Goal: Task Accomplishment & Management: Use online tool/utility

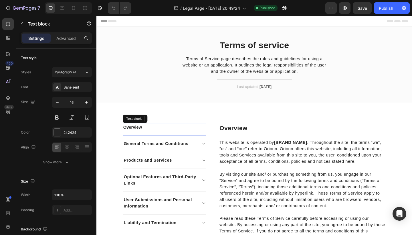
click at [150, 139] on p "Overview" at bounding box center [171, 137] width 90 height 7
click at [139, 137] on p "Overview" at bounding box center [171, 137] width 90 height 7
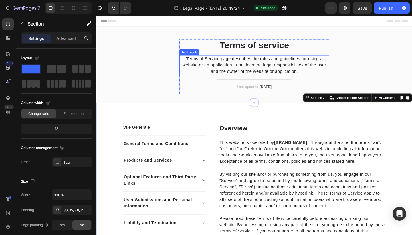
click at [252, 69] on p "Terms of Service page describes the rules and guidelines for using a website or…" at bounding box center [268, 69] width 162 height 21
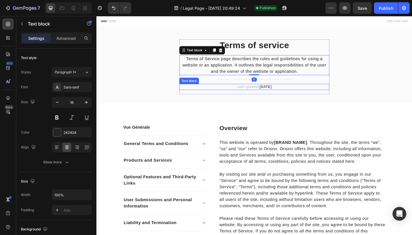
click at [274, 94] on strong "[DATE]" at bounding box center [280, 93] width 13 height 4
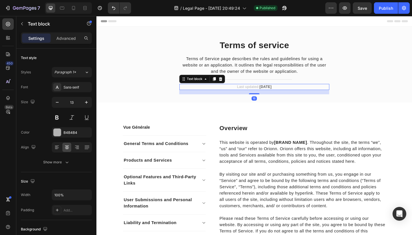
click at [274, 94] on strong "[DATE]" at bounding box center [280, 93] width 13 height 4
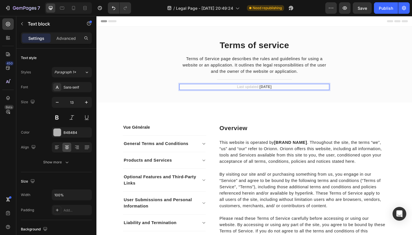
click at [296, 92] on p "Last updated: [DATE]" at bounding box center [268, 93] width 162 height 6
click at [267, 91] on p "Last updated: [DATE]" at bounding box center [268, 93] width 162 height 6
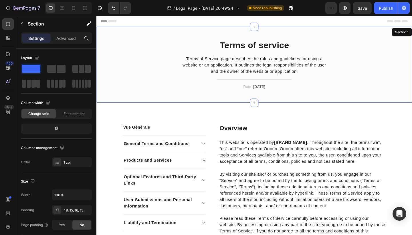
click at [329, 108] on div "Terms of service Heading Terms of Service page describes the rules and guidelin…" at bounding box center [267, 69] width 343 height 82
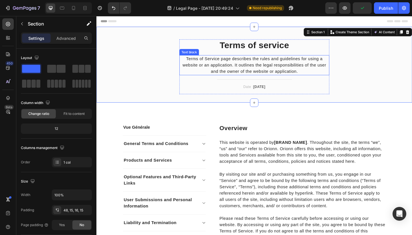
click at [271, 70] on p "Terms of Service page describes the rules and guidelines for using a website or…" at bounding box center [268, 69] width 162 height 21
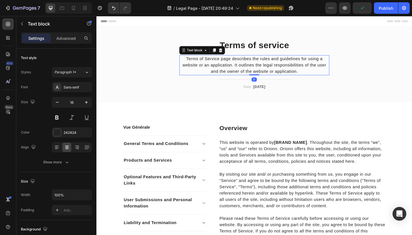
click at [271, 70] on p "Terms of Service page describes the rules and guidelines for using a website or…" at bounding box center [268, 69] width 162 height 21
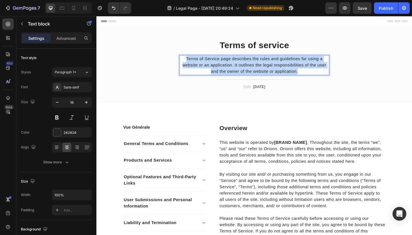
click at [271, 70] on p "Terms of Service page describes the rules and guidelines for using a website or…" at bounding box center [268, 69] width 162 height 21
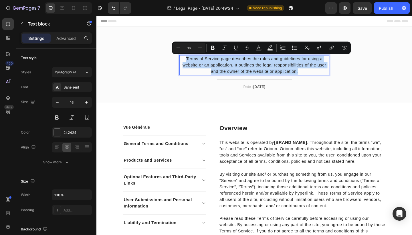
copy p "Terms of Service page describes the rules and guidelines for using a website or…"
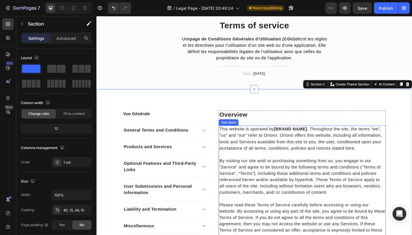
scroll to position [21, 0]
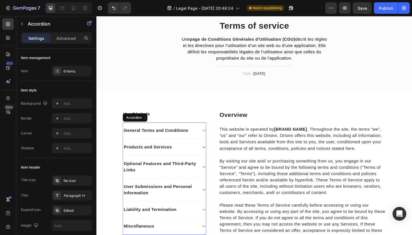
click at [209, 140] on div "General Terms and Conditions" at bounding box center [170, 141] width 90 height 18
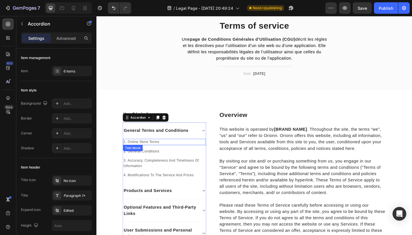
click at [157, 153] on p "1. Online Store Terms" at bounding box center [170, 153] width 89 height 6
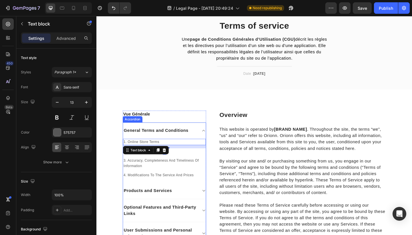
click at [210, 142] on div "General Terms and Conditions" at bounding box center [170, 141] width 90 height 18
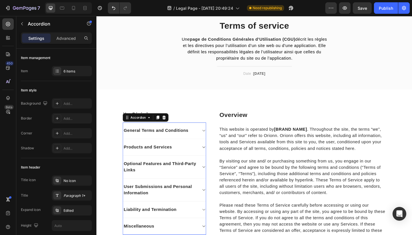
click at [206, 161] on div "Products and Services" at bounding box center [165, 158] width 81 height 9
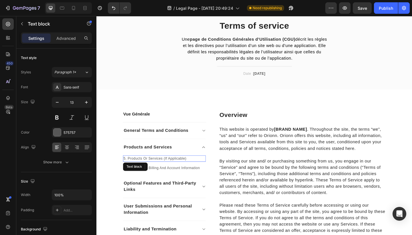
click at [184, 170] on p "5. Products Or Services (If Applicable)" at bounding box center [170, 171] width 89 height 6
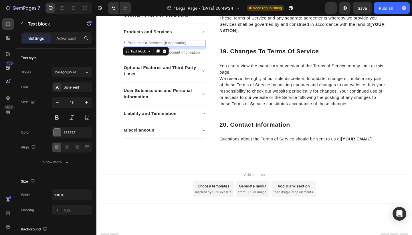
scroll to position [2337, 0]
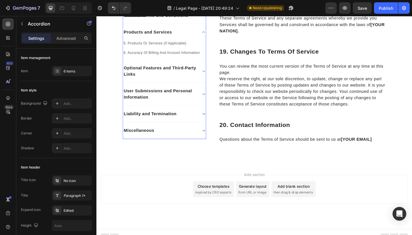
click at [195, 136] on div "Miscellaneous" at bounding box center [165, 140] width 81 height 9
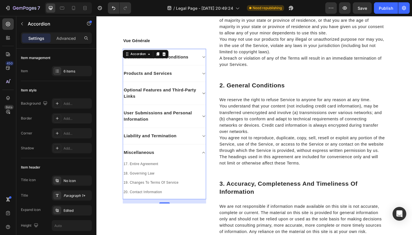
scroll to position [365, 0]
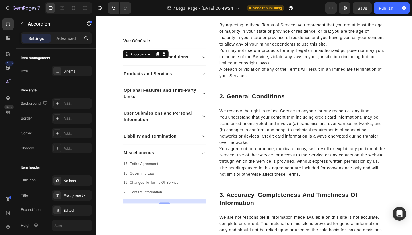
click at [187, 58] on p "General Terms and Conditions" at bounding box center [161, 60] width 70 height 7
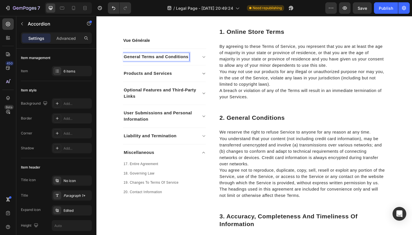
scroll to position [339, 0]
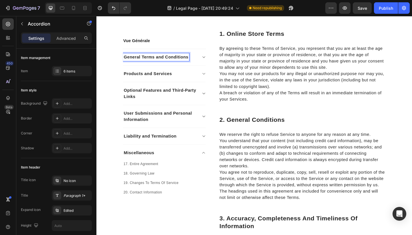
click at [178, 79] on p "Products and Services" at bounding box center [152, 78] width 52 height 7
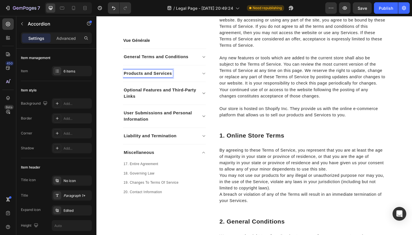
scroll to position [229, 0]
click at [165, 59] on p "General Terms and Conditions" at bounding box center [161, 60] width 70 height 7
click at [165, 60] on p "General Terms and Conditions" at bounding box center [161, 60] width 70 height 7
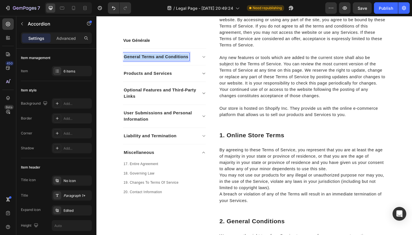
click at [165, 60] on p "General Terms and Conditions" at bounding box center [161, 60] width 70 height 7
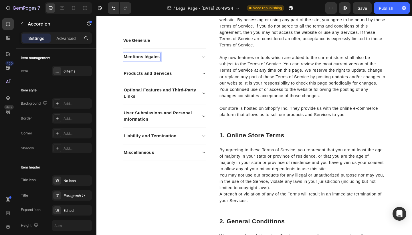
click at [163, 78] on p "Products and Services" at bounding box center [152, 78] width 52 height 7
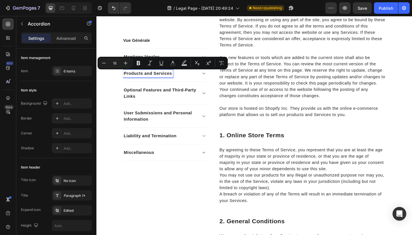
click at [210, 57] on div "Mentions légales" at bounding box center [170, 61] width 90 height 18
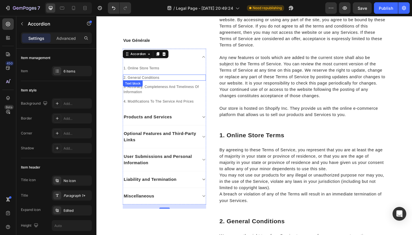
click at [145, 82] on p "2. General Conditions" at bounding box center [170, 83] width 89 height 6
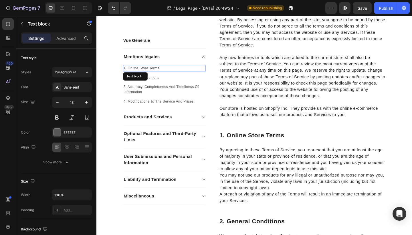
click at [151, 74] on p "1. Online Store Terms" at bounding box center [170, 73] width 89 height 6
click at [148, 93] on p "3. Accuracy, Completeness And Timeliness Of Information" at bounding box center [170, 95] width 89 height 11
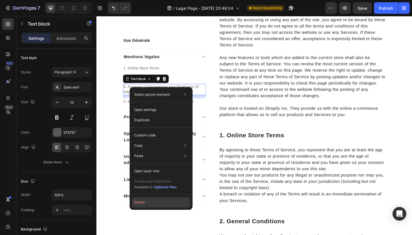
click at [152, 201] on button "Delete" at bounding box center [161, 202] width 58 height 10
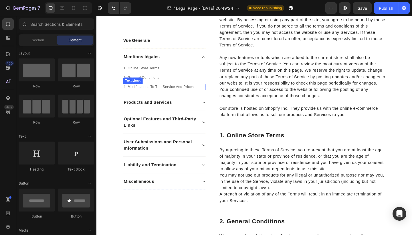
click at [159, 92] on p "4. Modifications To The Service And Prices" at bounding box center [170, 93] width 89 height 6
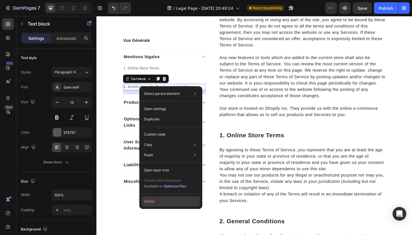
click at [163, 199] on button "Delete" at bounding box center [171, 201] width 58 height 10
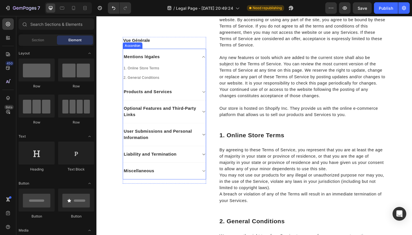
click at [156, 98] on p "Products and Services" at bounding box center [152, 98] width 52 height 7
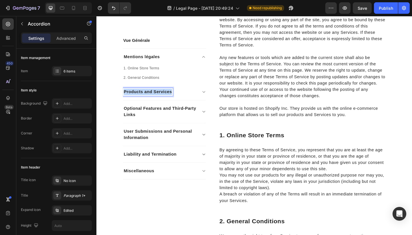
click at [156, 98] on p "Products and Services" at bounding box center [152, 98] width 52 height 7
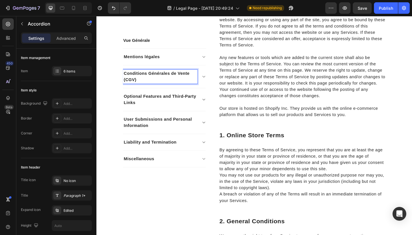
click at [146, 109] on p "Optional Features and Third-Party Links" at bounding box center [165, 107] width 79 height 14
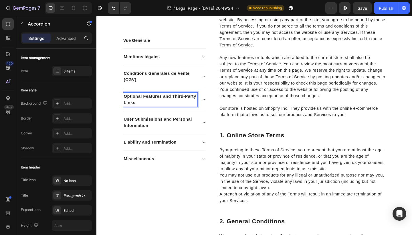
click at [146, 109] on p "Optional Features and Third-Party Links" at bounding box center [165, 107] width 79 height 14
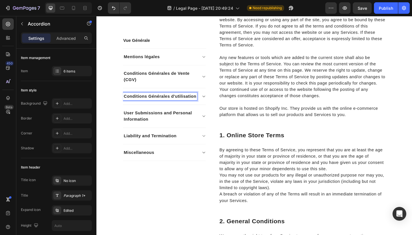
click at [158, 122] on p "User Submissions and Personal Information" at bounding box center [165, 125] width 79 height 14
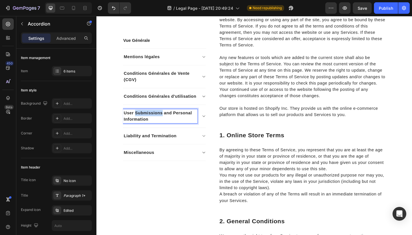
click at [158, 122] on p "User Submissions and Personal Information" at bounding box center [165, 125] width 79 height 14
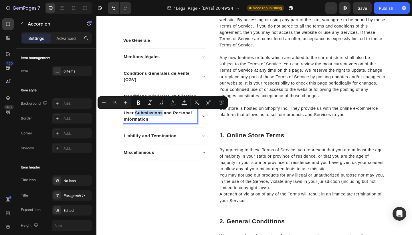
click at [158, 122] on p "User Submissions and Personal Information" at bounding box center [165, 125] width 79 height 14
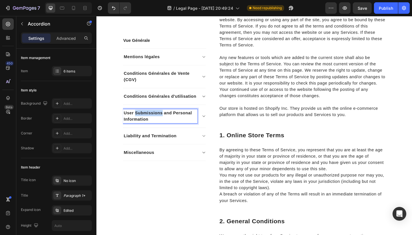
click at [158, 122] on p "User Submissions and Personal Information" at bounding box center [165, 125] width 79 height 14
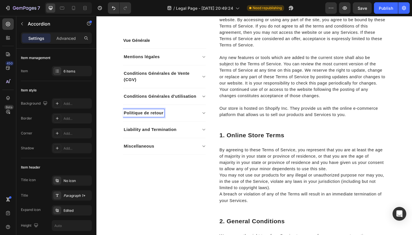
click at [149, 140] on p "Liability and Termination" at bounding box center [155, 139] width 58 height 7
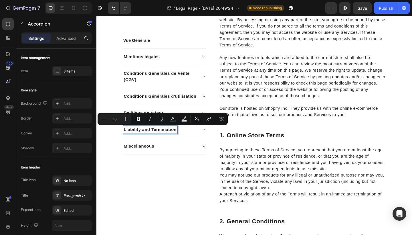
click at [209, 144] on div "Liability and Termination" at bounding box center [170, 140] width 90 height 18
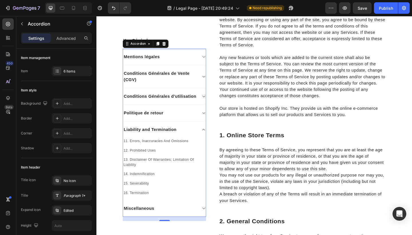
click at [164, 139] on p "Liability and Termination" at bounding box center [155, 139] width 58 height 7
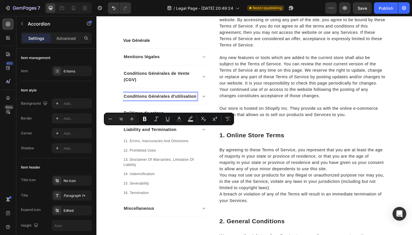
click at [183, 107] on div "Conditions Générales d'utilisation" at bounding box center [165, 103] width 81 height 9
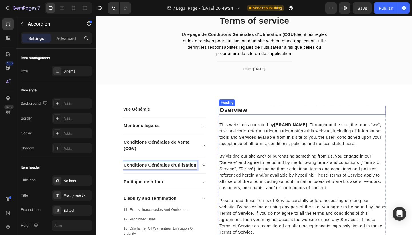
scroll to position [27, 0]
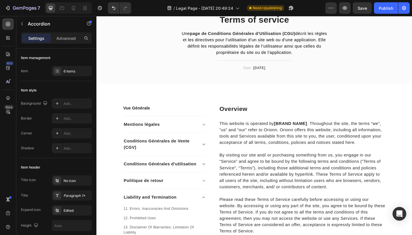
click at [214, 131] on div "Mentions légales" at bounding box center [170, 134] width 90 height 18
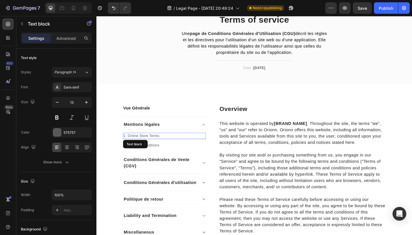
click at [150, 146] on p "1. Online Store Terms" at bounding box center [170, 147] width 89 height 6
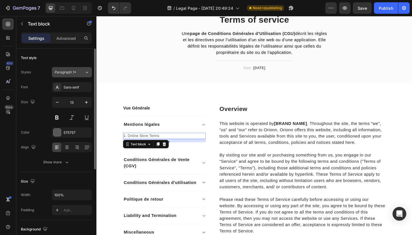
click at [85, 71] on icon at bounding box center [86, 72] width 5 height 6
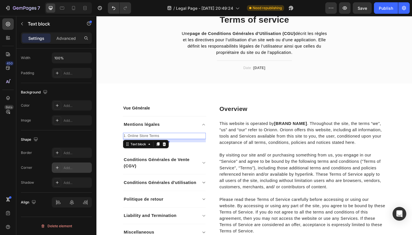
scroll to position [0, 0]
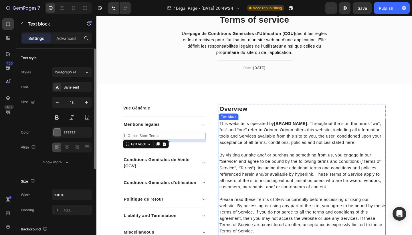
click at [315, 167] on p "By visiting our site and/ or purchasing something from us, you engage in our “S…" at bounding box center [320, 184] width 181 height 41
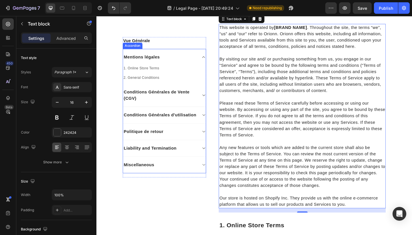
scroll to position [295, 0]
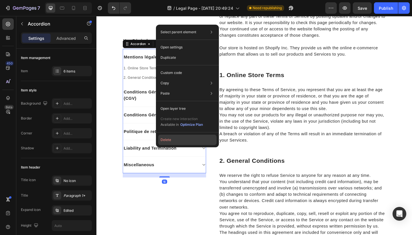
click at [166, 142] on button "Delete" at bounding box center [187, 139] width 58 height 10
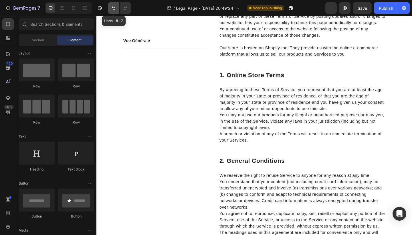
click at [113, 10] on icon "Undo/Redo" at bounding box center [114, 8] width 6 height 6
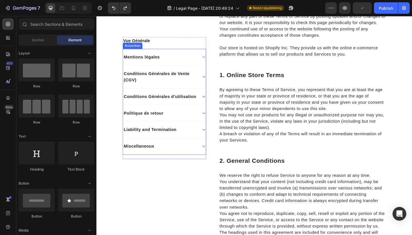
click at [154, 155] on p "Miscellaneous" at bounding box center [142, 157] width 33 height 7
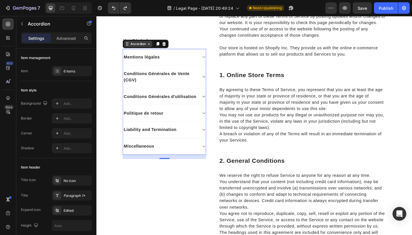
click at [155, 47] on icon at bounding box center [153, 46] width 5 height 5
click at [146, 159] on p "Miscellaneous" at bounding box center [142, 157] width 33 height 7
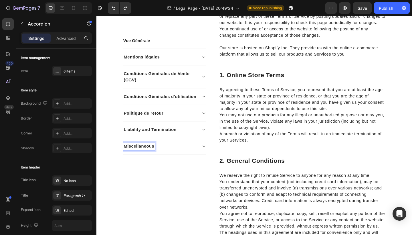
click at [213, 155] on icon at bounding box center [213, 157] width 4 height 5
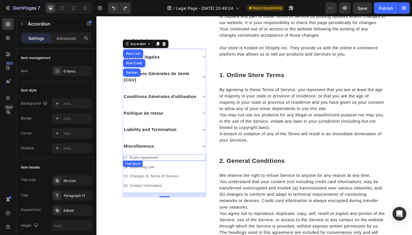
click at [143, 172] on p "17. Entire Agreement" at bounding box center [170, 170] width 89 height 6
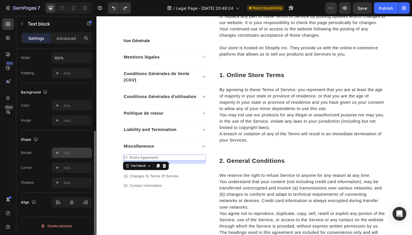
scroll to position [0, 0]
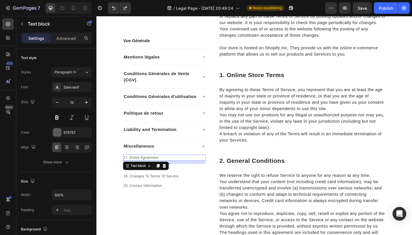
click at [59, 43] on div "Settings Advanced" at bounding box center [56, 37] width 71 height 11
click at [63, 41] on p "Advanced" at bounding box center [65, 38] width 19 height 6
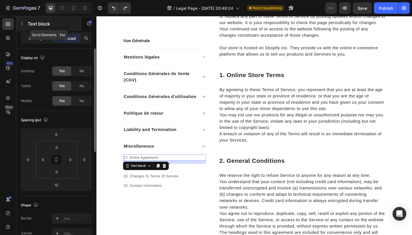
click at [23, 23] on icon "button" at bounding box center [22, 23] width 5 height 5
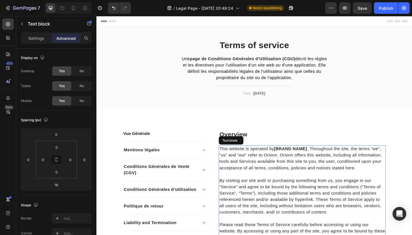
click at [249, 167] on p "This website is operated by [BRAND NAME] . Throughout the site, the terms “we”,…" at bounding box center [320, 170] width 181 height 27
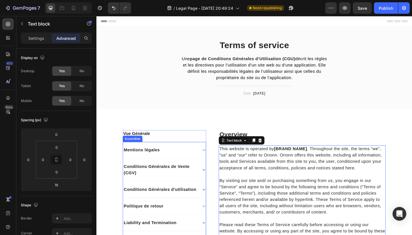
click at [190, 164] on div "Mentions légales" at bounding box center [165, 161] width 81 height 9
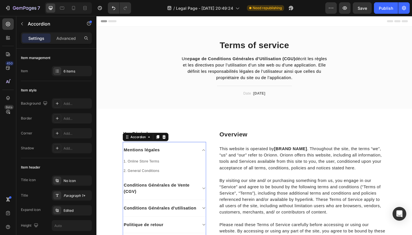
click at [183, 160] on div "Mentions légales" at bounding box center [165, 161] width 81 height 9
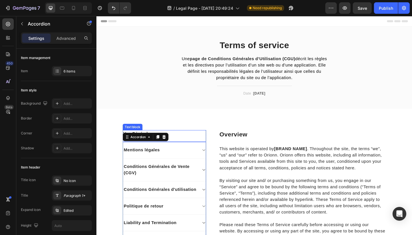
click at [195, 146] on p "Vue Générale" at bounding box center [171, 144] width 90 height 7
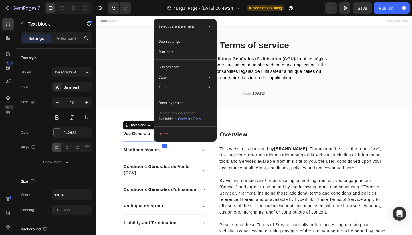
click at [168, 133] on button "Delete" at bounding box center [185, 134] width 58 height 10
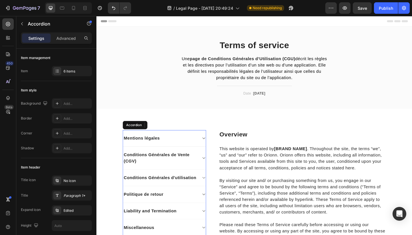
click at [177, 151] on div "Mentions légales" at bounding box center [165, 149] width 81 height 9
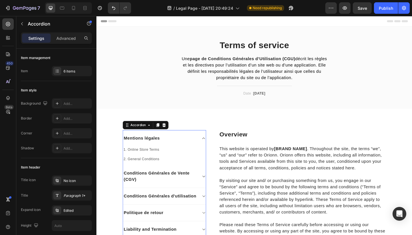
click at [177, 151] on div "Mentions légales" at bounding box center [165, 149] width 81 height 9
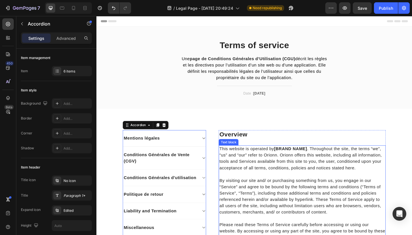
click at [248, 165] on p "This website is operated by [BRAND NAME] . Throughout the site, the terms “we”,…" at bounding box center [320, 170] width 181 height 27
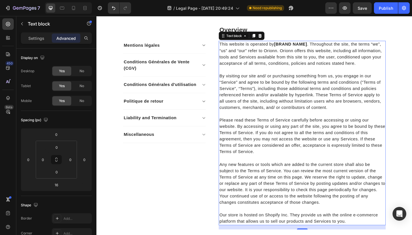
scroll to position [106, 0]
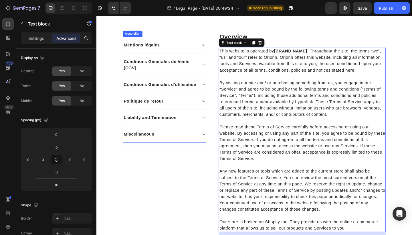
click at [189, 145] on div "Miscellaneous" at bounding box center [165, 145] width 81 height 9
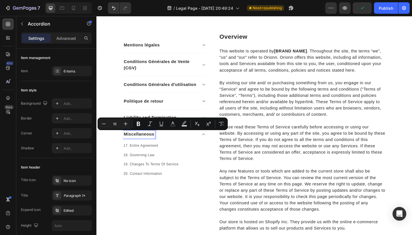
click at [178, 148] on div "Miscellaneous" at bounding box center [165, 145] width 81 height 9
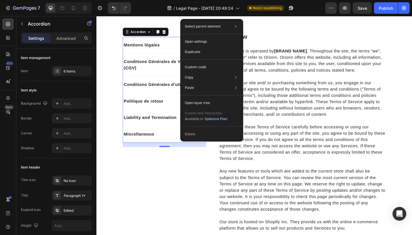
click at [194, 136] on button "Delete" at bounding box center [212, 134] width 58 height 10
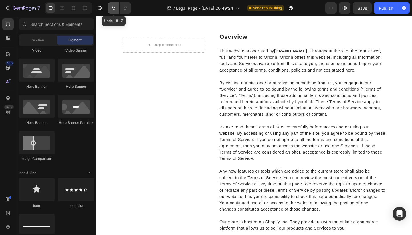
click at [115, 9] on icon "Undo/Redo" at bounding box center [113, 8] width 3 height 4
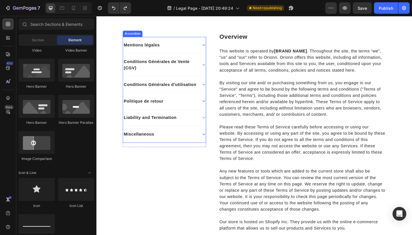
click at [213, 144] on icon at bounding box center [213, 145] width 4 height 5
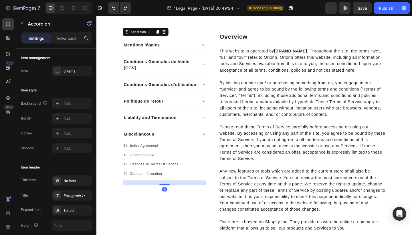
click at [132, 144] on p "Miscellaneous" at bounding box center [142, 144] width 33 height 7
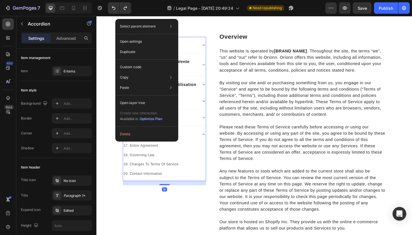
click at [129, 134] on button "Delete" at bounding box center [147, 134] width 58 height 10
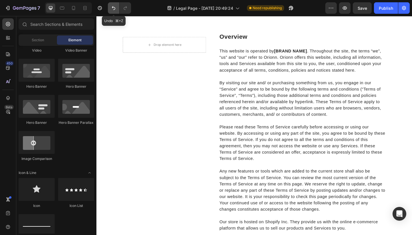
click at [114, 9] on icon "Undo/Redo" at bounding box center [114, 8] width 6 height 6
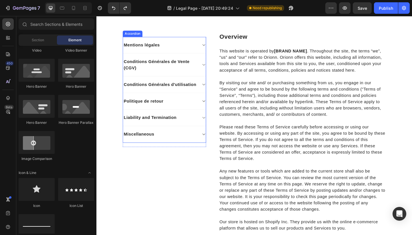
click at [156, 125] on p "Liability and Termination" at bounding box center [155, 126] width 58 height 7
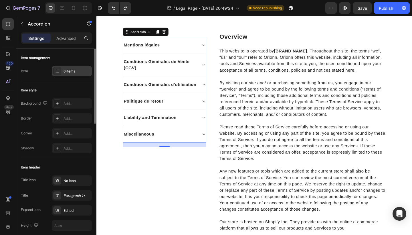
click at [60, 70] on div at bounding box center [57, 71] width 8 height 8
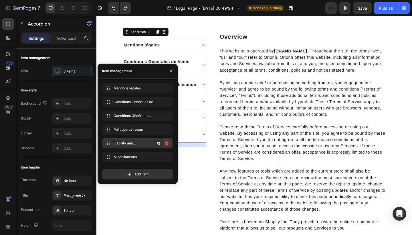
click at [167, 144] on icon "button" at bounding box center [167, 143] width 0 height 1
click at [166, 144] on div "Delete" at bounding box center [163, 143] width 11 height 5
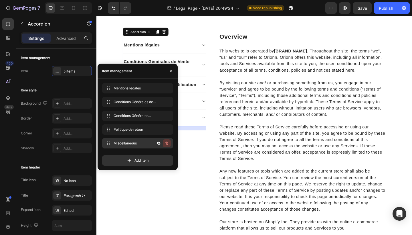
click at [165, 143] on icon "button" at bounding box center [167, 143] width 5 height 5
click at [165, 143] on div "Delete" at bounding box center [163, 143] width 11 height 5
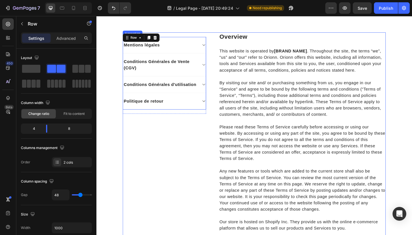
click at [200, 49] on div "Mentions légales" at bounding box center [165, 47] width 81 height 9
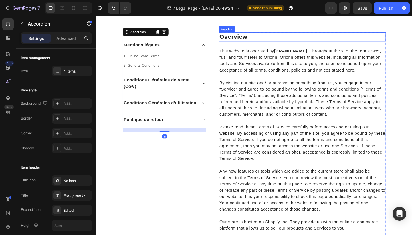
click at [252, 37] on p "Overview" at bounding box center [320, 38] width 181 height 9
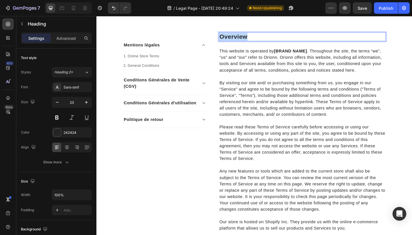
click at [252, 37] on p "Overview" at bounding box center [320, 38] width 181 height 9
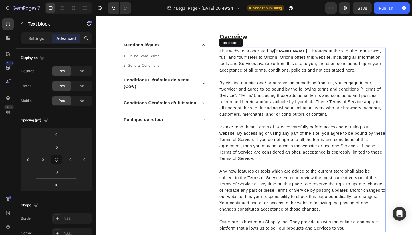
click at [277, 75] on p "This website is operated by [BRAND NAME] . Throughout the site, the terms “we”,…" at bounding box center [320, 64] width 181 height 27
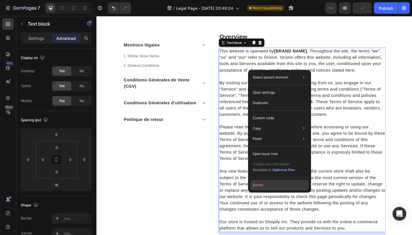
click at [271, 187] on button "Delete" at bounding box center [279, 185] width 58 height 10
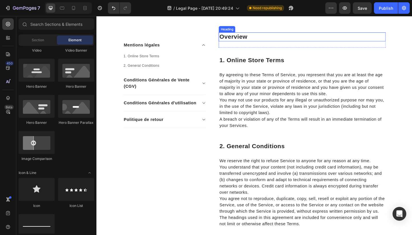
click at [252, 37] on p "Overview" at bounding box center [320, 38] width 181 height 9
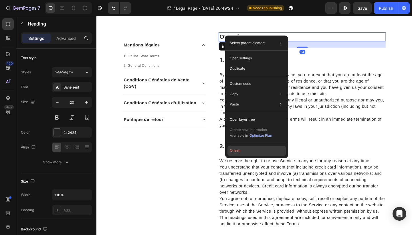
click at [240, 151] on button "Delete" at bounding box center [256, 150] width 58 height 10
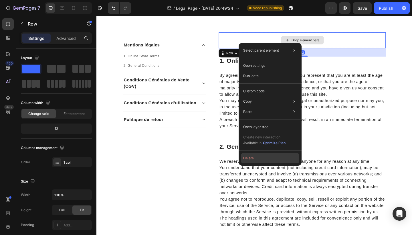
click at [252, 161] on button "Delete" at bounding box center [270, 158] width 58 height 10
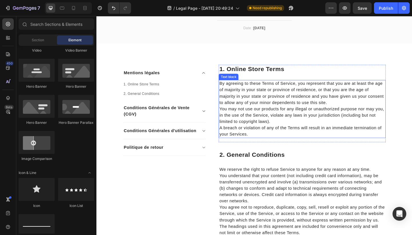
scroll to position [71, 0]
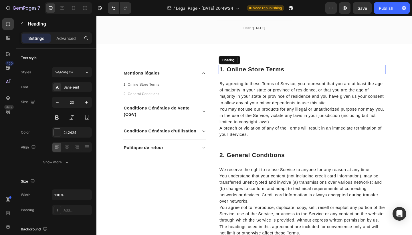
click at [264, 74] on p "1. Online Store Terms" at bounding box center [320, 74] width 181 height 9
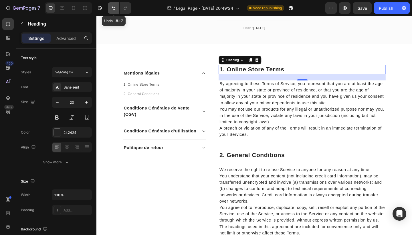
click at [110, 9] on button "Undo/Redo" at bounding box center [113, 7] width 11 height 11
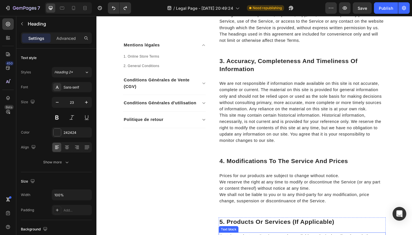
scroll to position [305, 0]
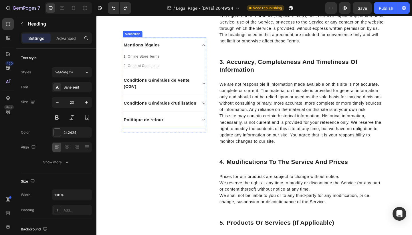
click at [209, 50] on div "Mentions légales" at bounding box center [170, 48] width 90 height 18
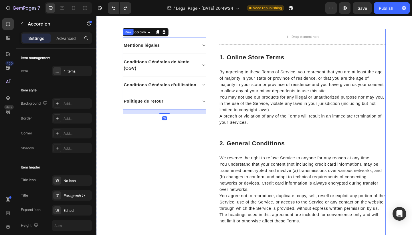
scroll to position [44, 0]
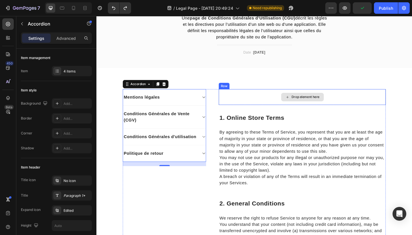
click at [260, 105] on div "Drop element here" at bounding box center [320, 104] width 182 height 17
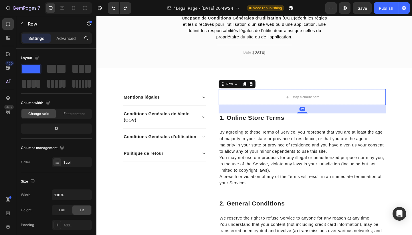
click at [66, 44] on div "Settings Advanced" at bounding box center [56, 40] width 80 height 16
click at [64, 37] on p "Advanced" at bounding box center [65, 38] width 19 height 6
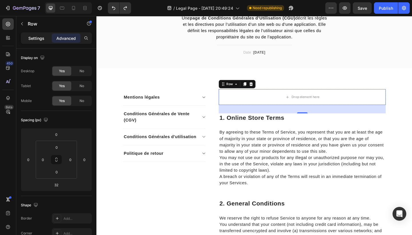
click at [45, 40] on div "Settings" at bounding box center [36, 37] width 29 height 9
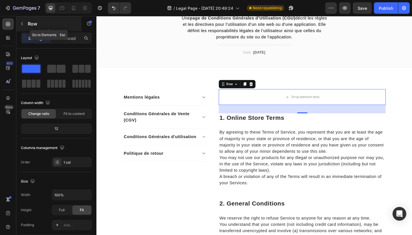
click at [23, 24] on icon "button" at bounding box center [22, 23] width 5 height 5
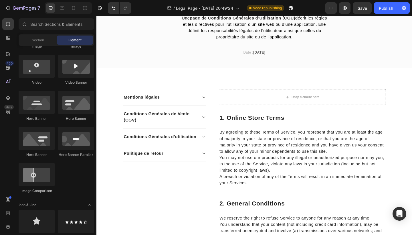
scroll to position [0, 0]
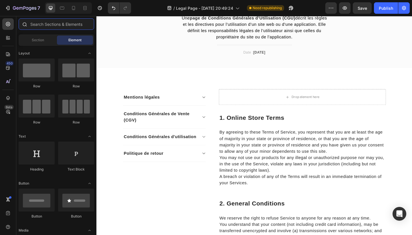
click at [42, 24] on input "text" at bounding box center [57, 23] width 76 height 11
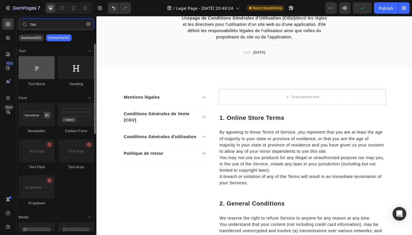
type input "tex"
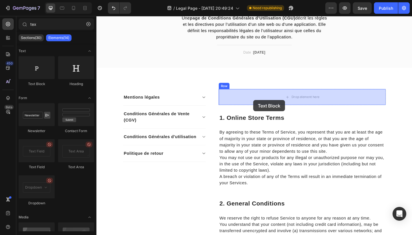
drag, startPoint x: 134, startPoint y: 89, endPoint x: 267, endPoint y: 107, distance: 133.7
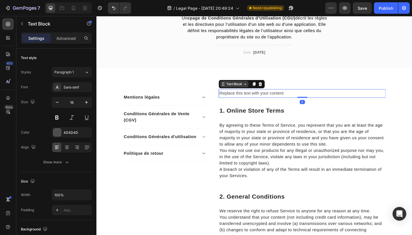
click at [254, 92] on div "Text Block" at bounding box center [246, 90] width 19 height 5
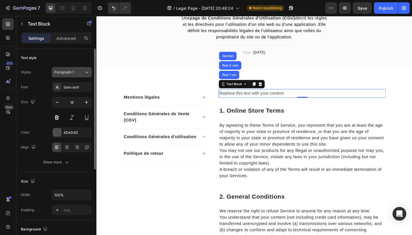
click at [74, 74] on div "Paragraph 1" at bounding box center [65, 72] width 23 height 5
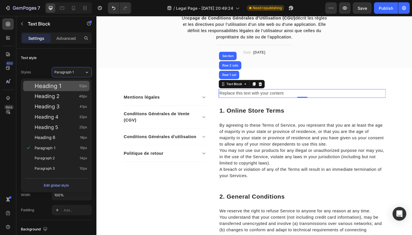
click at [63, 84] on div "Heading 1 52px" at bounding box center [61, 86] width 53 height 6
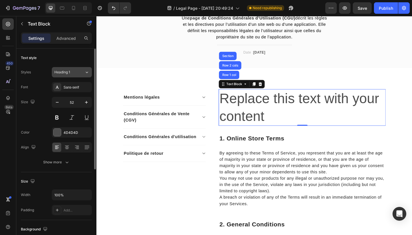
click at [63, 72] on span "Heading 1" at bounding box center [62, 72] width 16 height 5
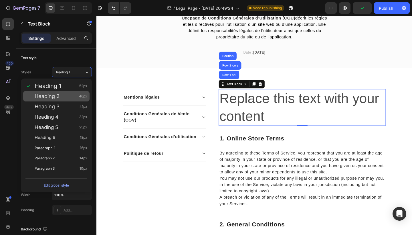
click at [58, 97] on span "Heading 2" at bounding box center [47, 96] width 25 height 6
type input "46"
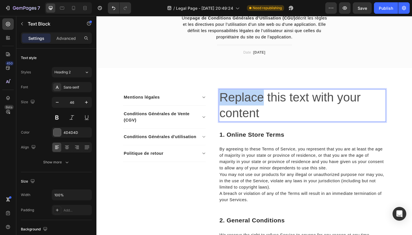
click at [260, 108] on p "Replace this text with your content" at bounding box center [320, 113] width 181 height 34
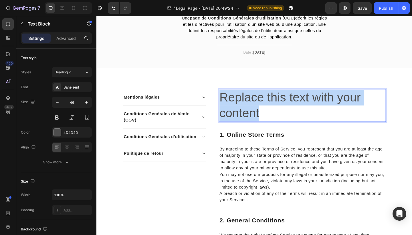
click at [260, 108] on p "Replace this text with your content" at bounding box center [320, 113] width 181 height 34
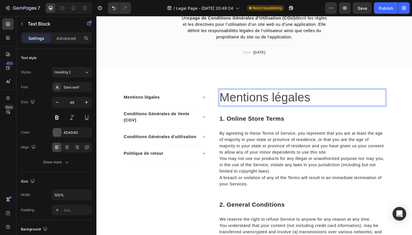
click at [292, 101] on p "Mentions légales" at bounding box center [320, 104] width 181 height 17
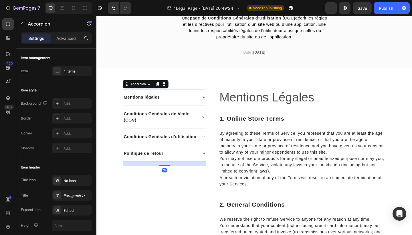
click at [162, 104] on p "Mentions légales" at bounding box center [145, 104] width 39 height 7
click at [150, 104] on p "Mentions légales" at bounding box center [145, 104] width 39 height 7
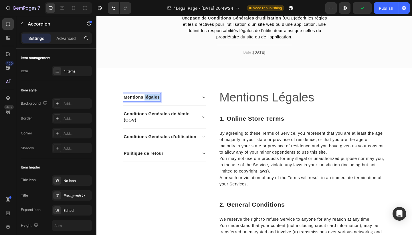
click at [150, 104] on p "Mentions légales" at bounding box center [145, 104] width 39 height 7
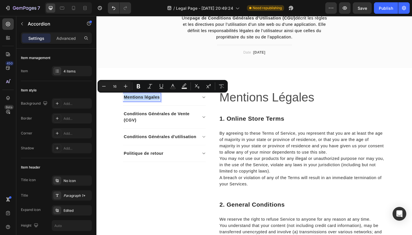
click at [150, 105] on p "Mentions légales" at bounding box center [145, 104] width 39 height 7
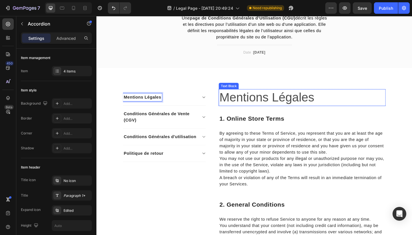
click at [270, 101] on p "Mentions Légales" at bounding box center [320, 104] width 181 height 17
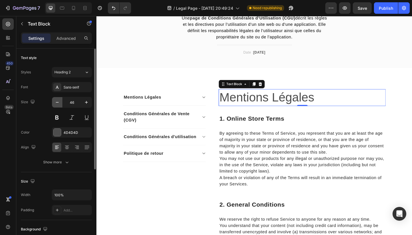
click at [56, 104] on icon "button" at bounding box center [57, 102] width 6 height 6
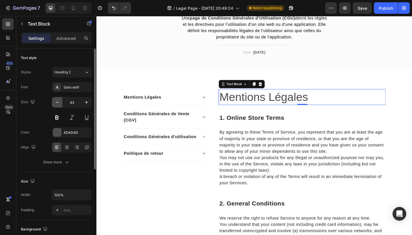
click at [56, 104] on icon "button" at bounding box center [57, 102] width 6 height 6
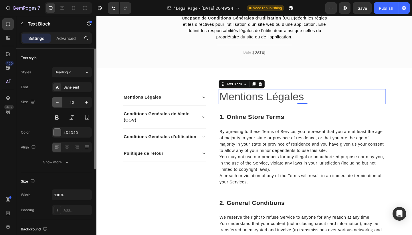
click at [56, 104] on icon "button" at bounding box center [57, 102] width 6 height 6
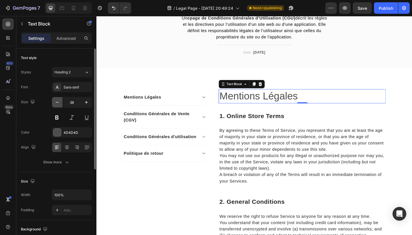
type input "37"
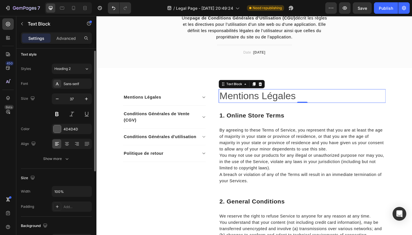
scroll to position [3, 0]
click at [59, 130] on div at bounding box center [57, 128] width 7 height 7
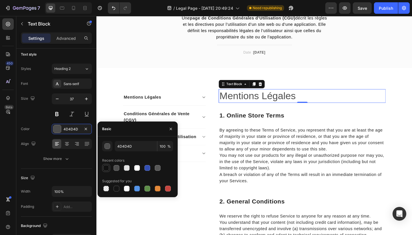
click at [104, 166] on div at bounding box center [106, 168] width 6 height 6
type input "121212"
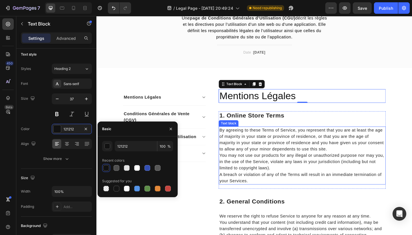
click at [257, 141] on p "By agreeing to these Terms of Service, you represent that you are at least the …" at bounding box center [320, 150] width 181 height 27
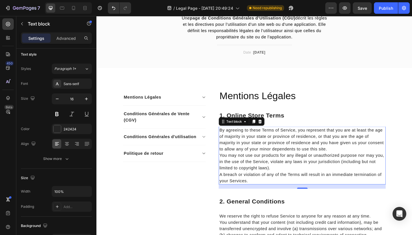
click at [247, 164] on p "You may not use our products for any illegal or unauthorized purpose nor may yo…" at bounding box center [320, 174] width 181 height 21
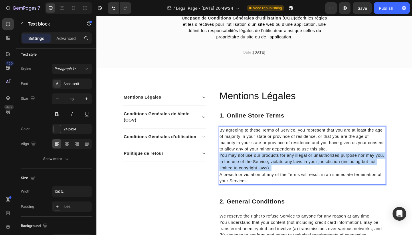
click at [247, 164] on p "You may not use our products for any illegal or unauthorized purpose nor may yo…" at bounding box center [320, 174] width 181 height 21
click at [269, 191] on p "A breach or violation of any of the Terms will result in an immediate terminati…" at bounding box center [320, 192] width 181 height 14
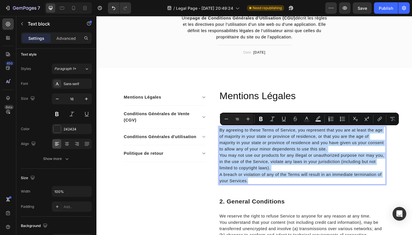
drag, startPoint x: 265, startPoint y: 193, endPoint x: 230, endPoint y: 139, distance: 64.6
click at [230, 139] on div "By agreeing to these Terms of Service, you represent that you are at least the …" at bounding box center [320, 167] width 182 height 63
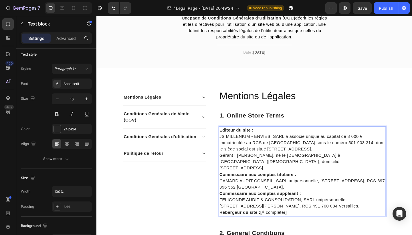
click at [259, 140] on strong "Éditeur du site :" at bounding box center [248, 140] width 37 height 5
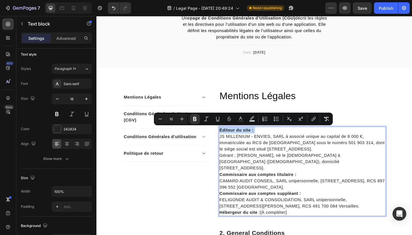
copy p "Éditeur du site :"
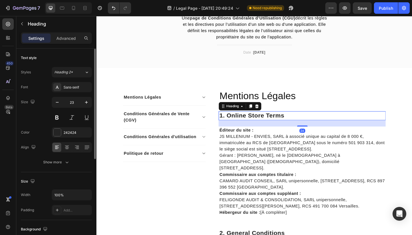
click at [258, 125] on p "1. Online Store Terms" at bounding box center [320, 124] width 181 height 9
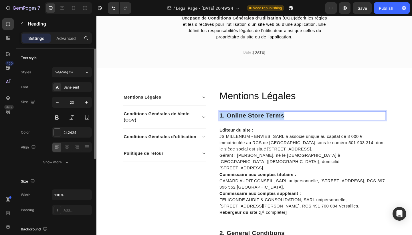
click at [258, 125] on p "1. Online Store Terms" at bounding box center [320, 124] width 181 height 9
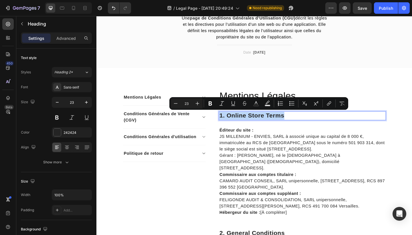
click at [258, 125] on p "1. Online Store Terms" at bounding box center [320, 124] width 181 height 9
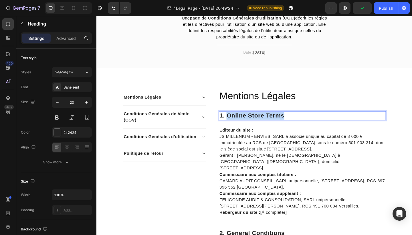
drag, startPoint x: 306, startPoint y: 124, endPoint x: 239, endPoint y: 123, distance: 67.5
click at [239, 123] on p "1. Online Store Terms" at bounding box center [320, 124] width 181 height 9
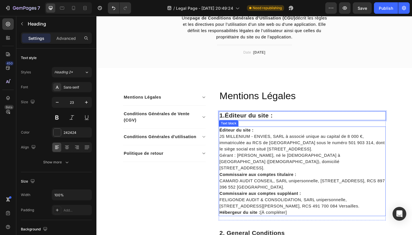
click at [249, 139] on strong "Éditeur du site :" at bounding box center [248, 140] width 37 height 5
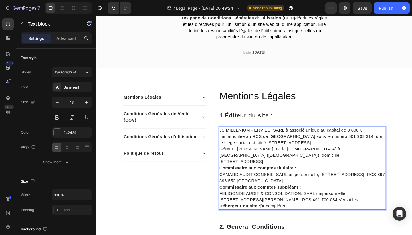
click at [257, 179] on strong "Commissaire aux comptes titulaire :" at bounding box center [272, 181] width 84 height 5
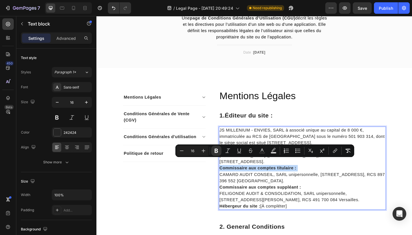
copy p "Commissaire aux comptes titulaire :"
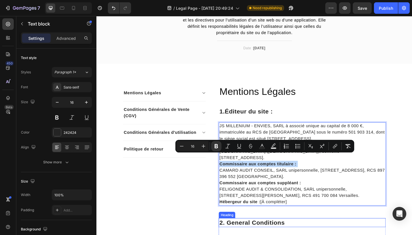
scroll to position [49, 0]
click at [322, 173] on p "Commissaire aux comptes titulaire : [PERSON_NAME] AUDIT CONSEIL, SARL uniperson…" at bounding box center [320, 183] width 181 height 21
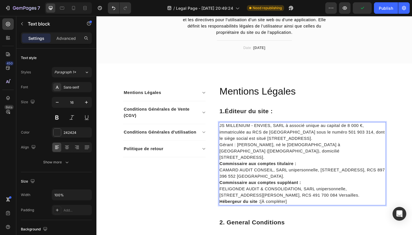
click at [300, 162] on p "JS MILLENIUM - ENVIES, SARL à associé unique au capital de 8 000 €, immatriculé…" at bounding box center [320, 152] width 181 height 41
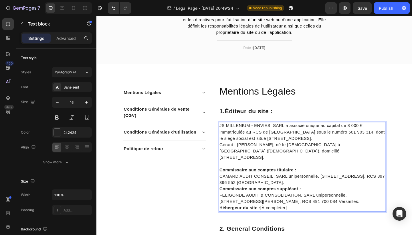
click at [321, 190] on p "Commissaire aux comptes titulaire : [PERSON_NAME] AUDIT CONSEIL, SARL uniperson…" at bounding box center [320, 190] width 181 height 21
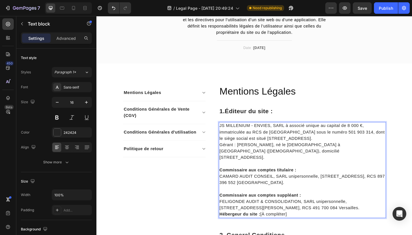
click at [341, 217] on p "Commissaire aux comptes suppléant : FELIGONDE AUDIT & CONSOLIDATION, SARL unipe…" at bounding box center [320, 217] width 181 height 21
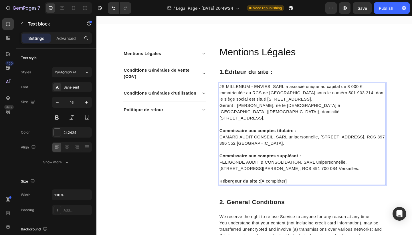
scroll to position [100, 0]
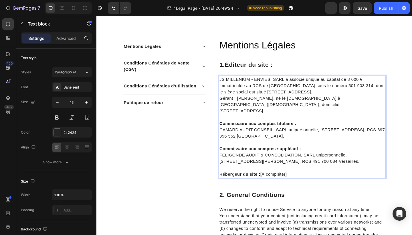
click at [267, 185] on strong "Hébergeur du site :" at bounding box center [252, 187] width 44 height 5
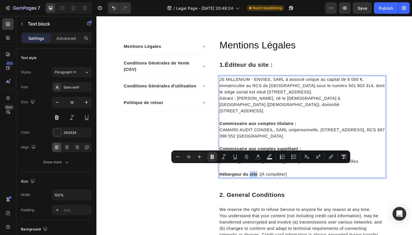
copy p "Hébergeur du site : [À compléter]"
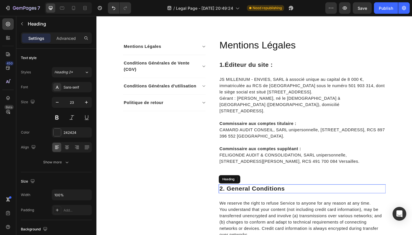
click at [244, 199] on p "2. General Conditions" at bounding box center [320, 203] width 181 height 9
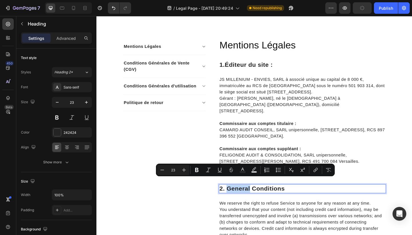
click at [254, 199] on p "2. General Conditions" at bounding box center [320, 203] width 181 height 9
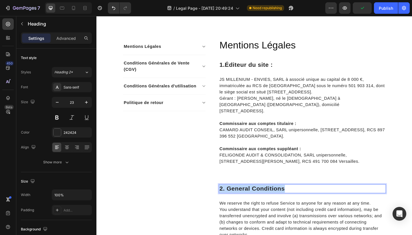
click at [254, 199] on p "2. General Conditions" at bounding box center [320, 203] width 181 height 9
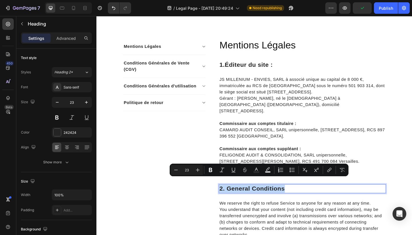
click at [314, 199] on p "2. General Conditions" at bounding box center [320, 203] width 181 height 9
click at [305, 199] on p "2. General Conditions" at bounding box center [320, 203] width 181 height 9
click at [315, 199] on p "2. General Conditions" at bounding box center [320, 203] width 181 height 9
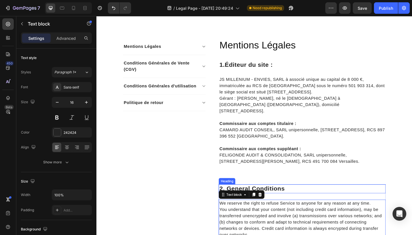
click at [301, 199] on p "2. General Conditions" at bounding box center [320, 203] width 181 height 9
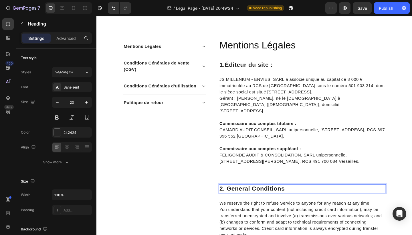
click at [308, 199] on p "2. General Conditions" at bounding box center [320, 203] width 181 height 9
drag, startPoint x: 308, startPoint y: 195, endPoint x: 240, endPoint y: 194, distance: 67.5
click at [240, 199] on p "2. General Conditions" at bounding box center [320, 203] width 181 height 9
click at [298, 200] on strong "Hébergeur du site :" at bounding box center [267, 203] width 63 height 7
drag, startPoint x: 298, startPoint y: 196, endPoint x: 348, endPoint y: 196, distance: 50.1
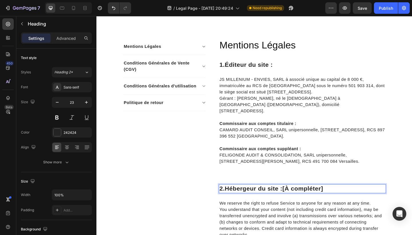
click at [348, 199] on p "2. Hébergeur du site : [À compléter]" at bounding box center [320, 203] width 181 height 9
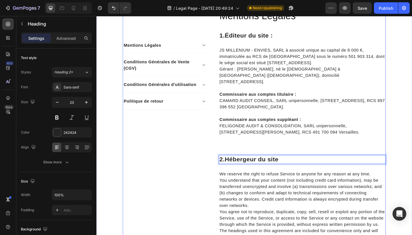
scroll to position [133, 0]
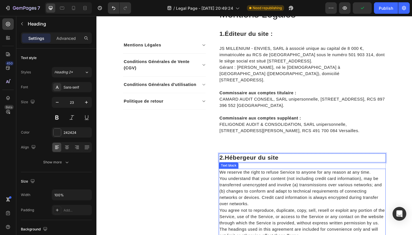
click at [245, 189] on p "You understand that your content (not including credit card information), may b…" at bounding box center [320, 206] width 181 height 34
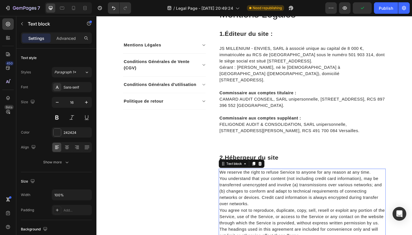
click at [245, 189] on p "You understand that your content (not including credit card information), may b…" at bounding box center [320, 206] width 181 height 34
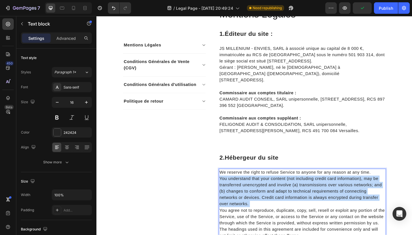
click at [245, 189] on p "You understand that your content (not including credit card information), may b…" at bounding box center [320, 206] width 181 height 34
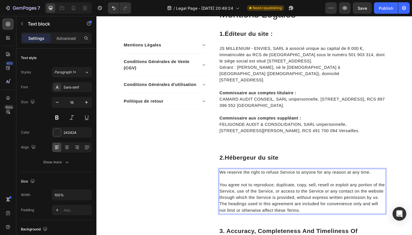
click at [284, 206] on p "You agree not to reproduce, duplicate, copy, sell, resell or exploit any portio…" at bounding box center [320, 206] width 181 height 21
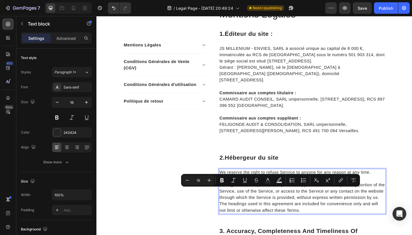
click at [320, 220] on p "The headings used in this agreement are included for convenience only and will …" at bounding box center [320, 224] width 181 height 14
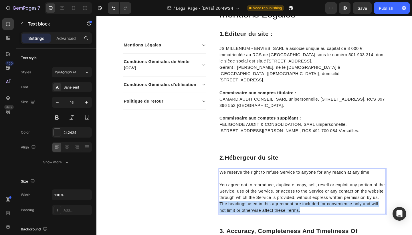
click at [320, 220] on p "The headings used in this agreement are included for convenience only and will …" at bounding box center [320, 224] width 181 height 14
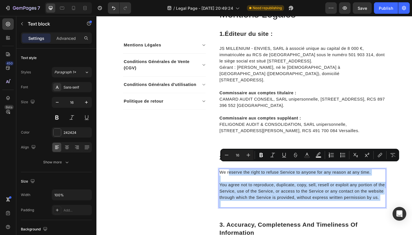
drag, startPoint x: 303, startPoint y: 209, endPoint x: 240, endPoint y: 178, distance: 70.8
click at [240, 182] on div "We reserve the right to refuse Service to anyone for any reason at any time. Yo…" at bounding box center [320, 203] width 182 height 42
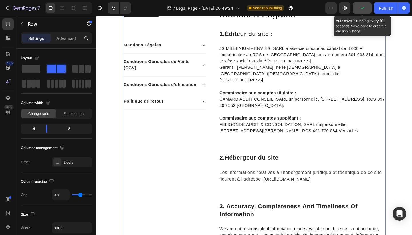
click at [366, 7] on button "button" at bounding box center [362, 7] width 19 height 11
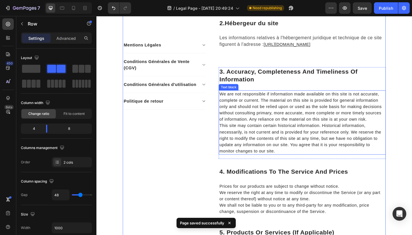
scroll to position [278, 0]
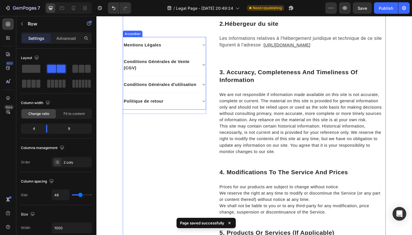
click at [201, 76] on p "Conditions Générales de Vente (CGV)" at bounding box center [165, 69] width 79 height 14
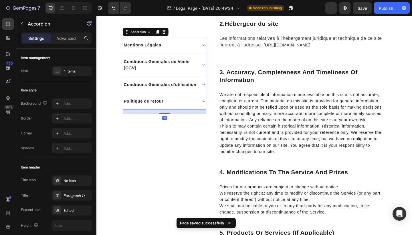
click at [211, 72] on div "Conditions Générales de Vente (CGV)" at bounding box center [170, 69] width 90 height 25
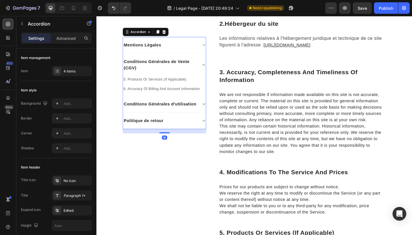
click at [211, 72] on icon at bounding box center [213, 69] width 4 height 5
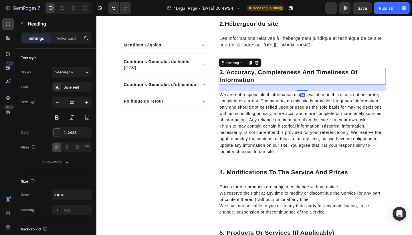
click at [262, 76] on p "3. Accuracy, Completeness And Timeliness Of Information" at bounding box center [320, 81] width 181 height 17
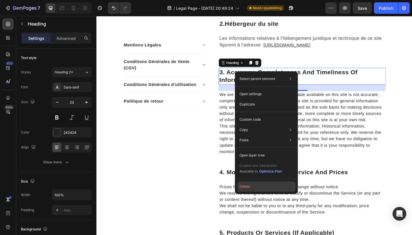
click at [253, 189] on button "Delete" at bounding box center [266, 186] width 58 height 10
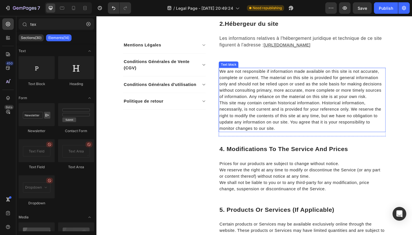
click at [268, 107] on p "This site may contain certain historical information. Historical information, n…" at bounding box center [320, 124] width 181 height 34
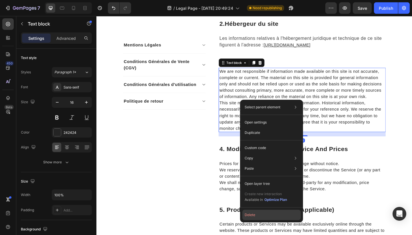
click at [260, 213] on button "Delete" at bounding box center [271, 214] width 58 height 10
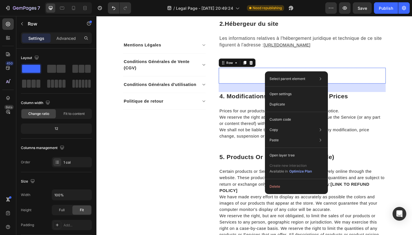
drag, startPoint x: 295, startPoint y: 76, endPoint x: 375, endPoint y: 95, distance: 82.7
click at [280, 189] on button "Delete" at bounding box center [296, 186] width 58 height 10
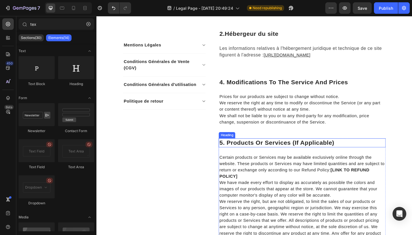
scroll to position [265, 0]
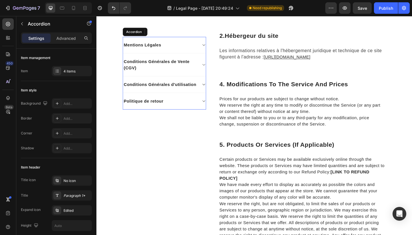
click at [211, 76] on div "Conditions Générales de Vente (CGV)" at bounding box center [170, 69] width 90 height 25
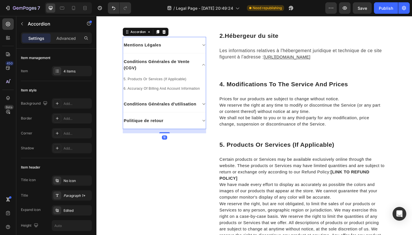
click at [208, 73] on div "Conditions Générales de Vente (CGV)" at bounding box center [170, 69] width 90 height 25
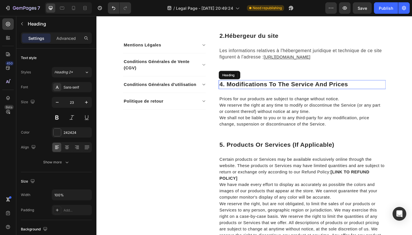
click at [254, 86] on p "4. Modifications To The Service And Prices" at bounding box center [320, 90] width 181 height 9
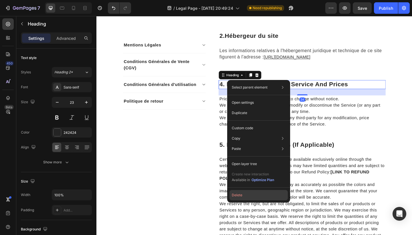
click at [238, 195] on button "Delete" at bounding box center [258, 195] width 58 height 10
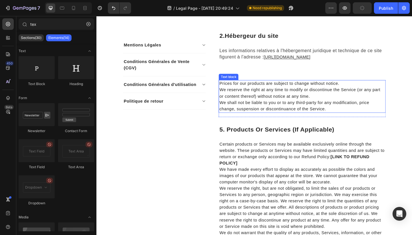
click at [257, 107] on p "We shall not be liable to you or to any third-party for any modification, price…" at bounding box center [320, 114] width 181 height 14
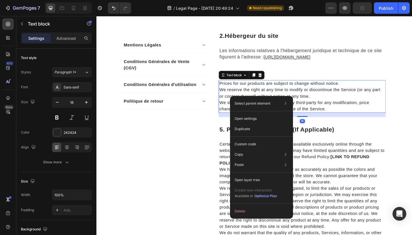
drag, startPoint x: 257, startPoint y: 103, endPoint x: 345, endPoint y: 168, distance: 109.7
click at [253, 209] on button "Delete" at bounding box center [261, 211] width 58 height 10
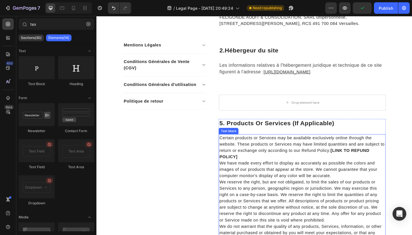
scroll to position [243, 0]
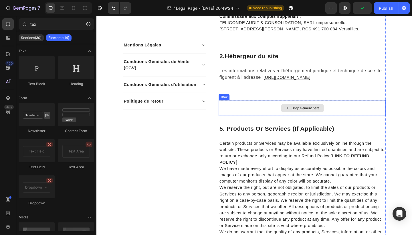
click at [262, 109] on div "Drop element here" at bounding box center [320, 116] width 182 height 17
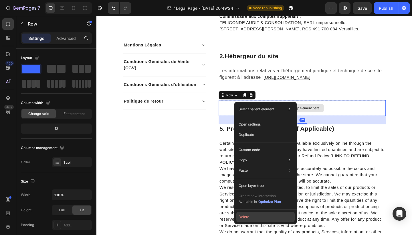
click at [255, 213] on button "Delete" at bounding box center [265, 216] width 58 height 10
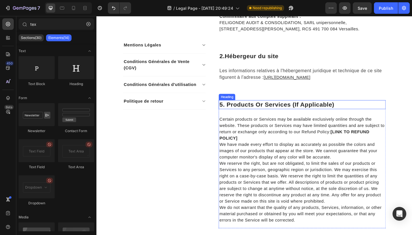
click at [254, 108] on p "5. Products Or Services (If Applicable)" at bounding box center [320, 112] width 181 height 9
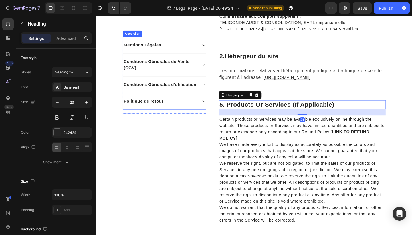
click at [196, 64] on p "Conditions Générales de Vente (CGV)" at bounding box center [165, 69] width 79 height 14
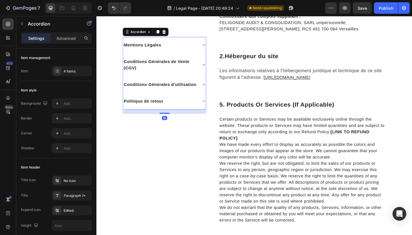
click at [209, 70] on div "Conditions Générales de Vente (CGV)" at bounding box center [170, 69] width 90 height 25
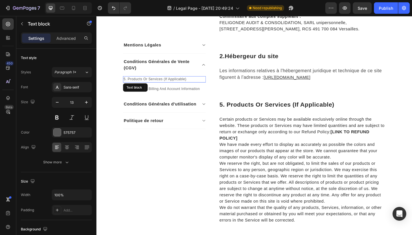
click at [128, 85] on p "5. Products Or Services (If Applicable)" at bounding box center [170, 85] width 89 height 6
click at [128, 86] on p "5. Products Or Services (If Applicable)" at bounding box center [170, 85] width 89 height 6
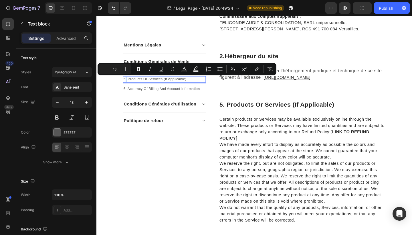
click at [127, 85] on p "5. Products Or Services (If Applicable)" at bounding box center [170, 85] width 89 height 6
click at [128, 86] on p "5. Products Or Services (If Applicable)" at bounding box center [170, 85] width 89 height 6
click at [129, 85] on p "5. Products Or Services (If Applicable)" at bounding box center [170, 85] width 89 height 6
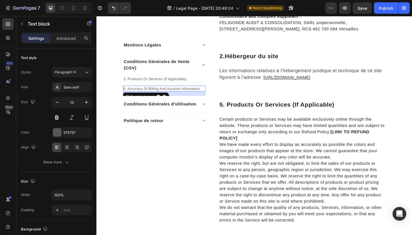
click at [130, 94] on p "6. Accuracy Of Billing And Account Information" at bounding box center [170, 95] width 89 height 6
click at [127, 94] on p "6. Accuracy Of Billing And Account Information" at bounding box center [170, 95] width 89 height 6
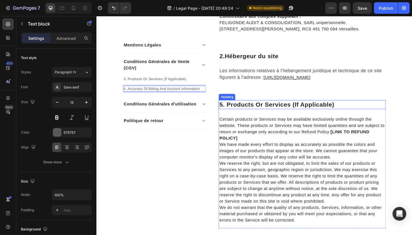
click at [233, 108] on p "5. Products Or Services (If Applicable)" at bounding box center [320, 112] width 181 height 9
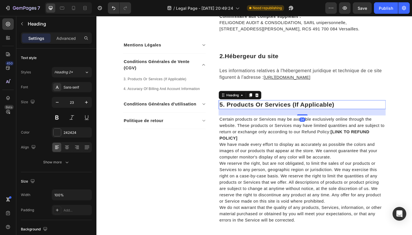
click at [233, 108] on p "5. Products Or Services (If Applicable)" at bounding box center [320, 112] width 181 height 9
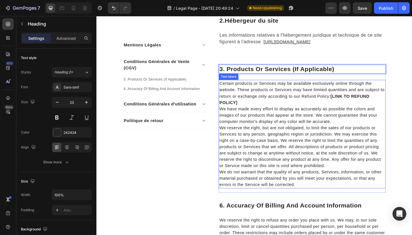
scroll to position [286, 0]
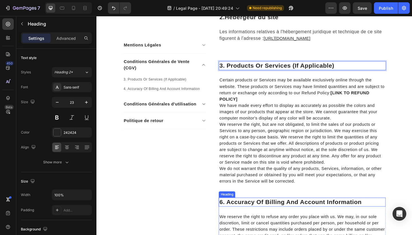
click at [238, 214] on p "6. Accuracy Of Billing And Account Information" at bounding box center [320, 218] width 181 height 9
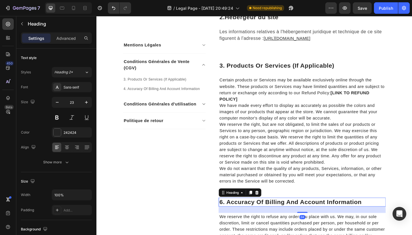
click at [235, 214] on p "6. Accuracy Of Billing And Account Information" at bounding box center [320, 218] width 181 height 9
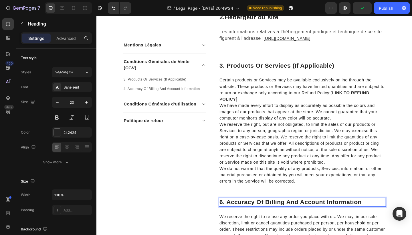
click at [234, 214] on p "6. Accuracy Of Billing And Account Information" at bounding box center [320, 218] width 181 height 9
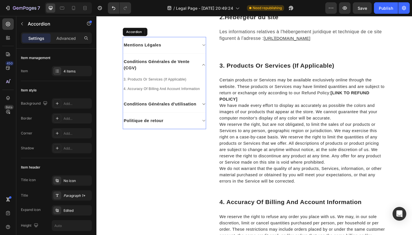
click at [212, 68] on icon at bounding box center [213, 69] width 4 height 5
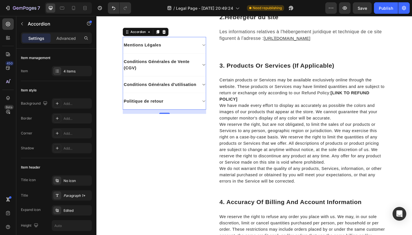
click at [211, 90] on icon at bounding box center [213, 90] width 4 height 5
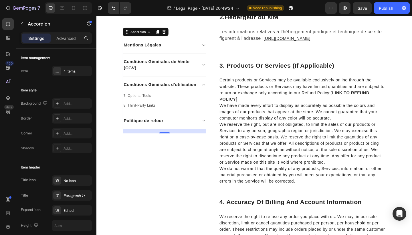
click at [210, 91] on div "Conditions Générales d'utilisation" at bounding box center [170, 91] width 90 height 18
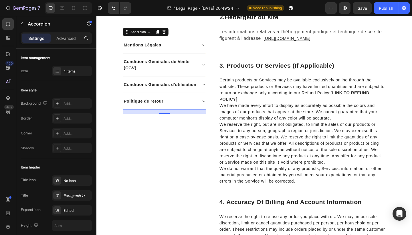
click at [213, 69] on icon at bounding box center [213, 69] width 3 height 2
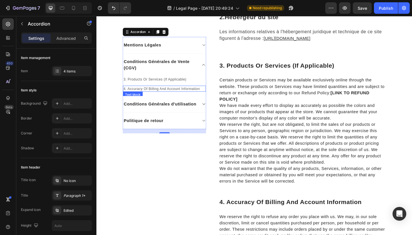
click at [170, 95] on p "4. Accuracy Of Billing And Account Information" at bounding box center [170, 95] width 89 height 6
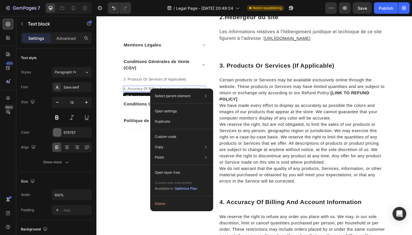
drag, startPoint x: 170, startPoint y: 95, endPoint x: 261, endPoint y: 107, distance: 91.5
click at [173, 201] on button "Delete" at bounding box center [182, 203] width 58 height 10
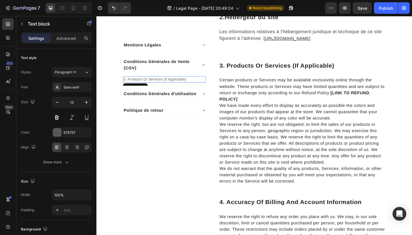
click at [165, 86] on p "3. Products Or Services (If Applicable)" at bounding box center [170, 85] width 89 height 6
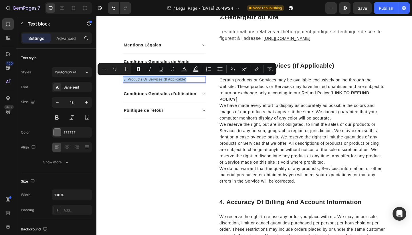
click at [182, 86] on p "3. Products Or Services (If Applicable)" at bounding box center [170, 85] width 89 height 6
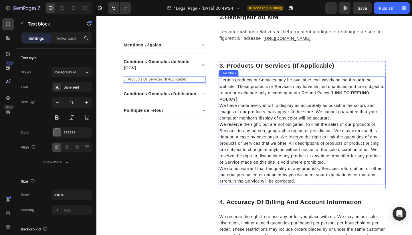
click at [271, 95] on p "Certain products or Services may be available exclusively online through the we…" at bounding box center [320, 95] width 181 height 27
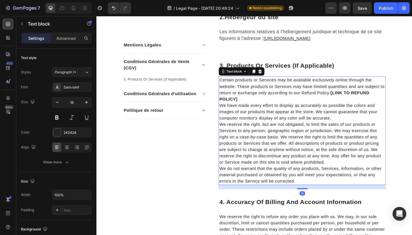
click at [271, 95] on p "Certain products or Services may be available exclusively online through the we…" at bounding box center [320, 95] width 181 height 27
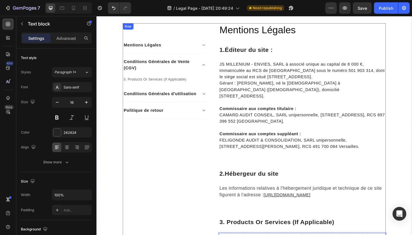
scroll to position [114, 0]
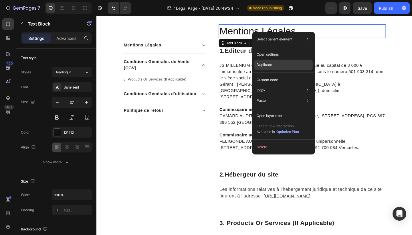
click at [267, 67] on p "Duplicate" at bounding box center [264, 64] width 15 height 5
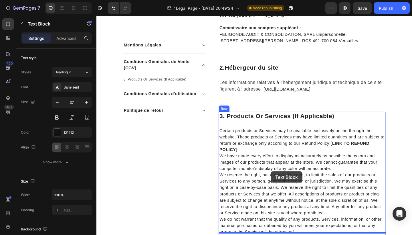
scroll to position [270, 0]
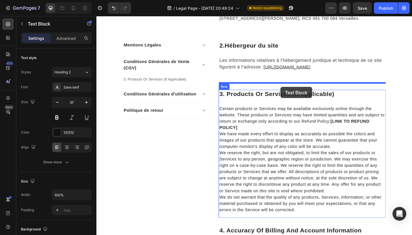
drag, startPoint x: 301, startPoint y: 45, endPoint x: 297, endPoint y: 93, distance: 47.7
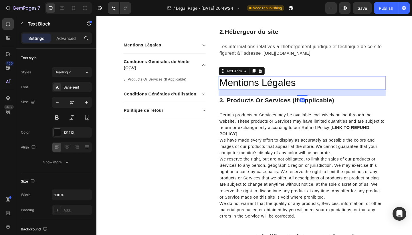
click at [290, 84] on p "Mentions Légales" at bounding box center [320, 89] width 181 height 14
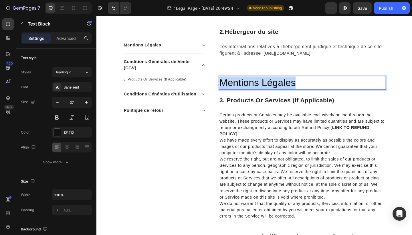
click at [290, 84] on p "Mentions Légales" at bounding box center [320, 89] width 181 height 14
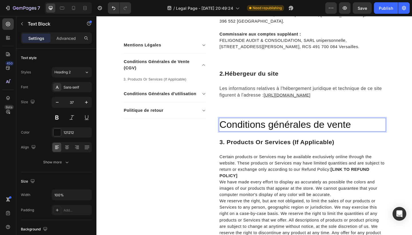
scroll to position [243, 0]
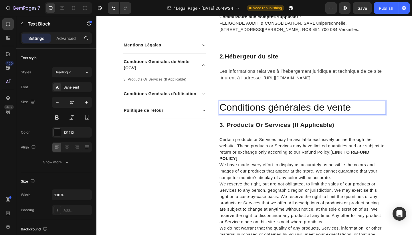
click at [289, 109] on p "Conditions générales de vente" at bounding box center [320, 116] width 181 height 14
click at [354, 109] on p "Conditions Générales de vente" at bounding box center [320, 116] width 181 height 14
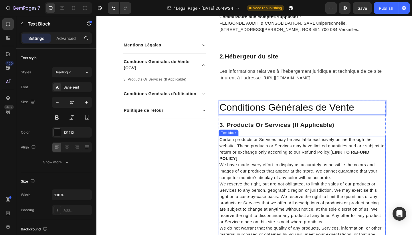
click at [247, 175] on p "We have made every effort to display as accurately as possible the colors and i…" at bounding box center [320, 185] width 181 height 21
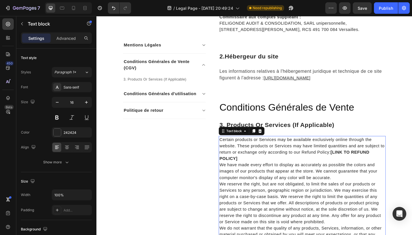
click at [255, 164] on p "Certain products or Services may be available exclusively online through the we…" at bounding box center [320, 160] width 181 height 27
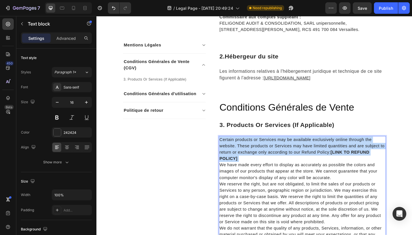
click at [255, 164] on p "Certain products or Services may be available exclusively online through the we…" at bounding box center [320, 160] width 181 height 27
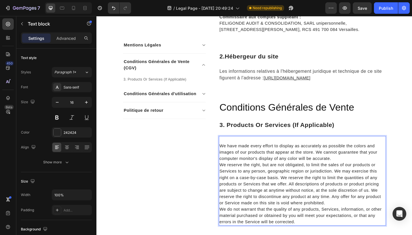
click at [313, 229] on p "We do not warrant that the quality of any products, Services, information, or o…" at bounding box center [320, 233] width 181 height 21
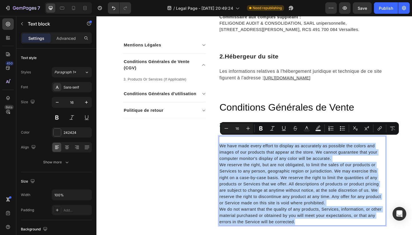
drag, startPoint x: 313, startPoint y: 232, endPoint x: 232, endPoint y: 147, distance: 117.6
click at [232, 147] on div "We have made every effort to display as accurately as possible the colors and i…" at bounding box center [320, 195] width 182 height 97
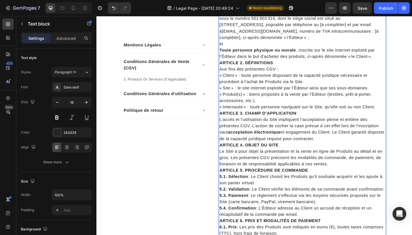
scroll to position [270, 0]
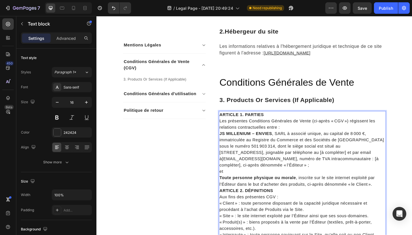
click at [297, 120] on p "ARTICLE 1. PARTIES Les présentes Conditions Générales de Vente (ci-après « CGV …" at bounding box center [320, 130] width 181 height 21
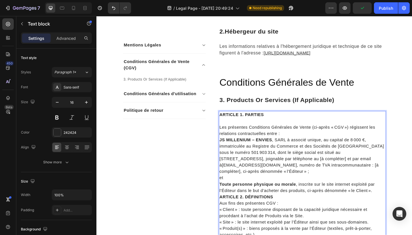
click at [400, 199] on p "Toute personne physique ou morale , inscrite sur le site internet exploité par …" at bounding box center [320, 202] width 181 height 14
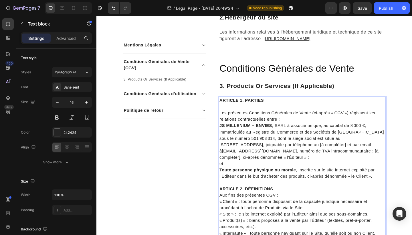
scroll to position [289, 0]
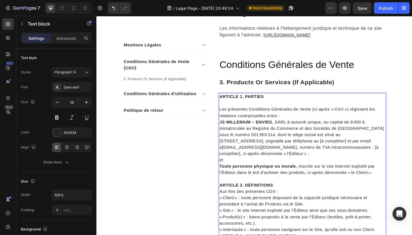
click at [329, 145] on p "JS MILLENIUM – ENVIES , SARL à associé unique, au capital de 8 000 €, immatricu…" at bounding box center [320, 148] width 181 height 41
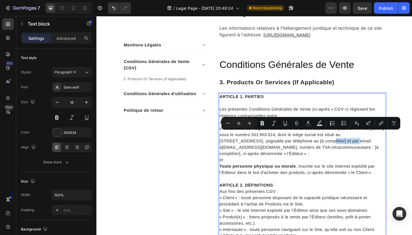
drag, startPoint x: 337, startPoint y: 144, endPoint x: 307, endPoint y: 145, distance: 29.8
click at [307, 145] on p "JS MILLENIUM – ENVIES , SARL à associé unique, au capital de 8 000 €, immatricu…" at bounding box center [320, 148] width 181 height 41
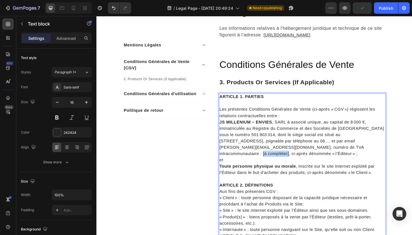
drag, startPoint x: 368, startPoint y: 151, endPoint x: 339, endPoint y: 151, distance: 28.3
click at [339, 151] on p "JS MILLENIUM – ENVIES , SARL à associé unique, au capital de 8 000 €, immatricu…" at bounding box center [320, 148] width 181 height 41
click at [266, 158] on p "JS MILLENIUM – ENVIES , SARL à associé unique, au capital de 8 000 €, immatricu…" at bounding box center [320, 148] width 181 height 41
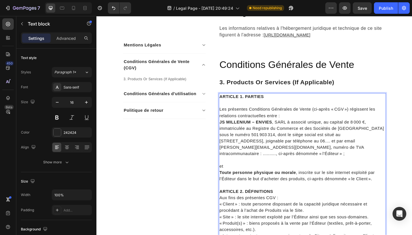
click at [271, 176] on p "et" at bounding box center [320, 179] width 181 height 7
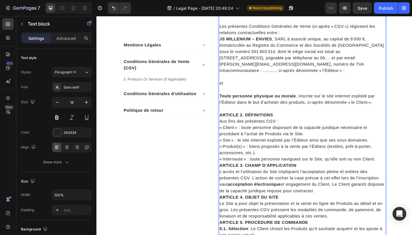
scroll to position [381, 0]
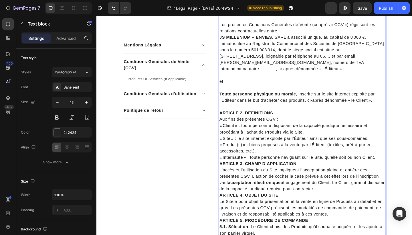
click at [401, 166] on p "« Internaute » : toute personne naviguant sur le Site, qu’elle soit ou non Clie…" at bounding box center [320, 169] width 181 height 7
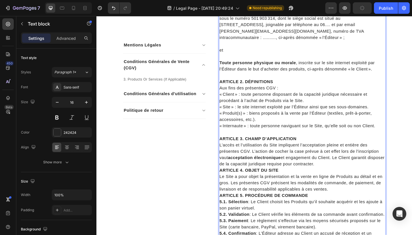
scroll to position [432, 0]
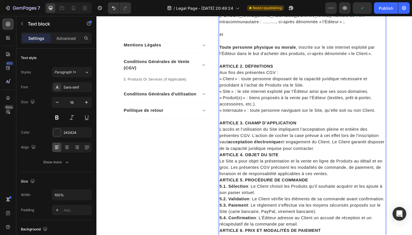
click at [361, 153] on p "ARTICLE 3. CHAMP D’APPLICATION L’accès et l’utilisation du Site impliquent l’ac…" at bounding box center [320, 146] width 181 height 34
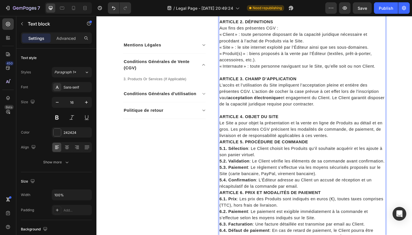
scroll to position [490, 0]
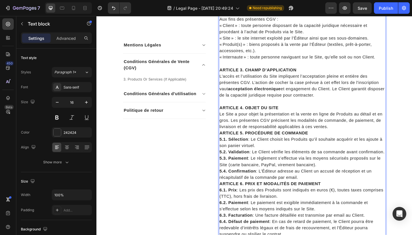
click at [366, 127] on p "ARTICLE 4. OBJET DU SITE Le Site a pour objet la présentation et la vente en li…" at bounding box center [320, 125] width 181 height 27
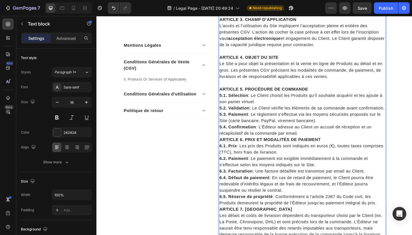
scroll to position [546, 0]
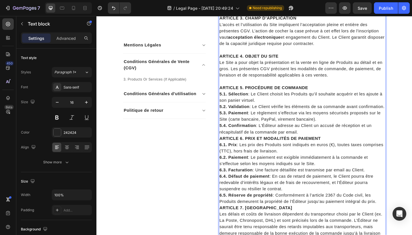
click at [337, 141] on p "5.4. Confirmation : L’Éditeur adresse au Client un accusé de réception et un ré…" at bounding box center [320, 139] width 181 height 14
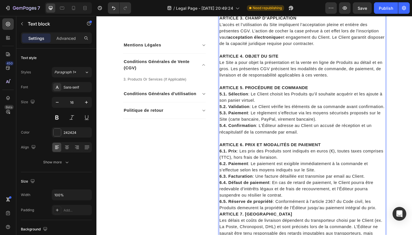
scroll to position [626, 0]
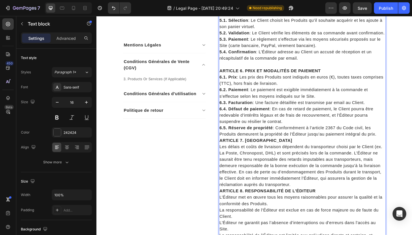
click at [405, 144] on p "6.5. Réserve de propriété : Conformément à l’article 2367 du Code civil, les Pr…" at bounding box center [320, 141] width 181 height 14
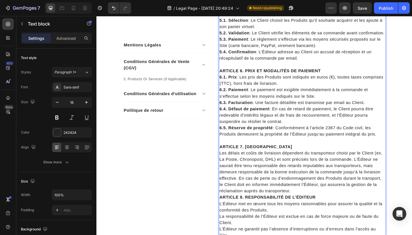
scroll to position [673, 0]
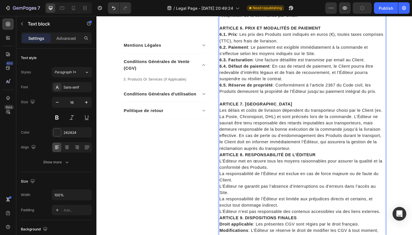
click at [325, 158] on p "ARTICLE 7. LIVRAISON Les délais et coûts de livraison dépendent du transporteur…" at bounding box center [320, 135] width 181 height 55
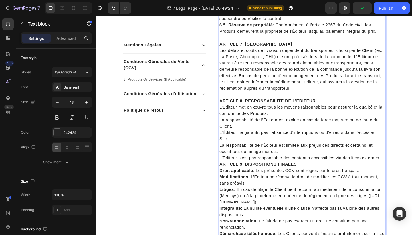
scroll to position [738, 0]
click at [405, 170] on p "L’Éditeur n’est pas responsable des contenus accessibles via des liens externes." at bounding box center [320, 170] width 181 height 7
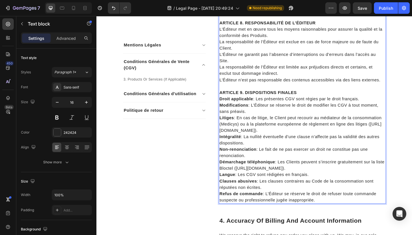
scroll to position [823, 0]
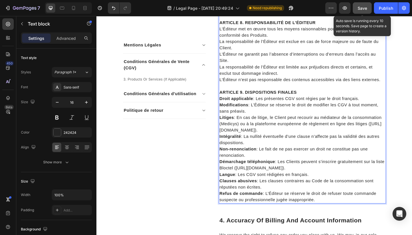
click at [361, 9] on span "Save" at bounding box center [362, 8] width 9 height 5
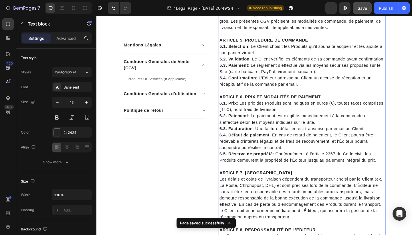
scroll to position [553, 0]
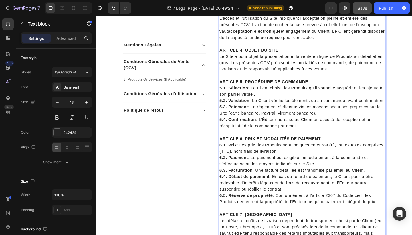
click at [318, 121] on p "5.3. Paiement : Le règlement s’effectue via les moyens sécurisés proposés sur l…" at bounding box center [320, 119] width 181 height 14
click at [297, 122] on p "5.3. Paiement : Le règlement s’effectue via les moyens sécurisés proposés sur l…" at bounding box center [320, 119] width 181 height 14
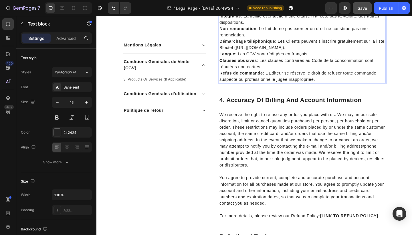
scroll to position [983, 0]
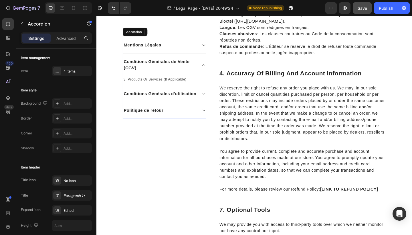
click at [211, 100] on icon at bounding box center [213, 100] width 4 height 5
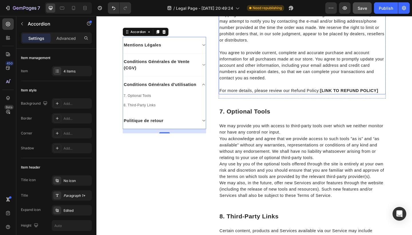
scroll to position [1093, 0]
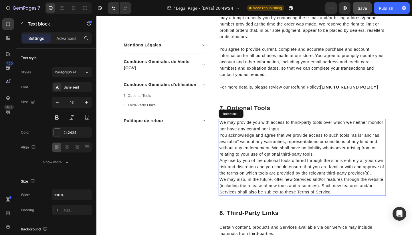
click at [264, 165] on p "You acknowledge and agree that we provide access to such tools ”as is” and “as …" at bounding box center [320, 155] width 181 height 27
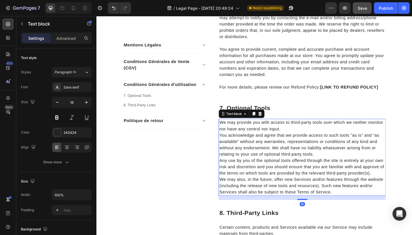
click at [264, 165] on p "You acknowledge and agree that we provide access to such tools ”as is” and “as …" at bounding box center [320, 155] width 181 height 27
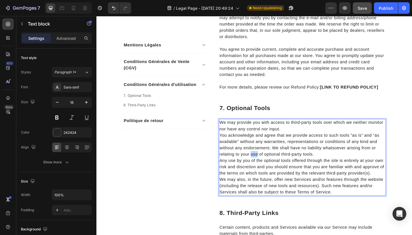
click at [264, 165] on p "You acknowledge and agree that we provide access to such tools ”as is” and “as …" at bounding box center [320, 155] width 181 height 27
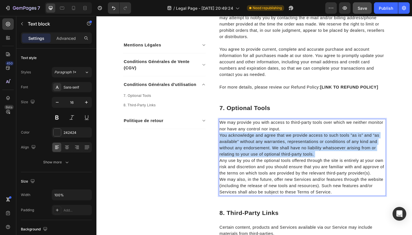
click at [264, 165] on p "You acknowledge and agree that we provide access to such tools ”as is” and “as …" at bounding box center [320, 155] width 181 height 27
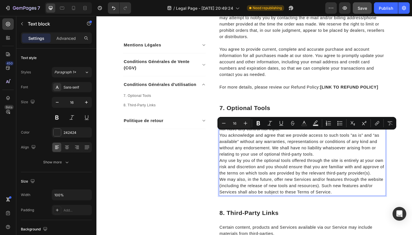
click at [352, 203] on p "We may also, in the future, offer new Services and/or features through the webs…" at bounding box center [320, 200] width 181 height 21
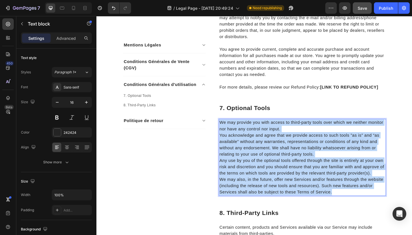
drag, startPoint x: 355, startPoint y: 206, endPoint x: 230, endPoint y: 130, distance: 145.9
click at [230, 130] on div "We may provide you with access to third-party tools over which we neither monit…" at bounding box center [320, 170] width 182 height 84
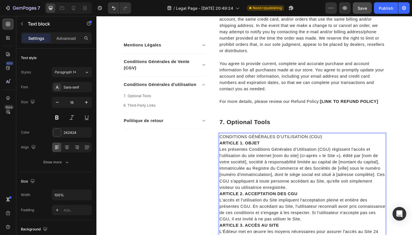
scroll to position [1044, 0]
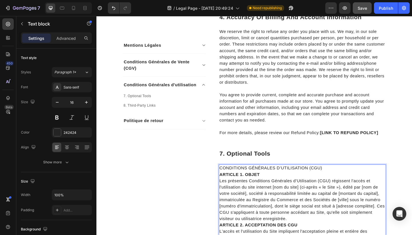
click at [272, 181] on p "CONDITIONS GÉNÉRALES D’UTILISATION (CGU)" at bounding box center [320, 181] width 181 height 7
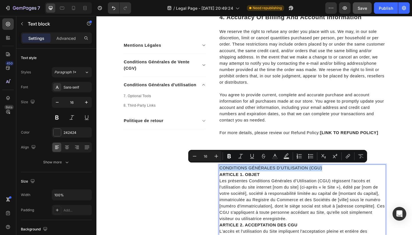
copy p "CONDITIONS GÉNÉRALES D’UTILISATION (CGU)"
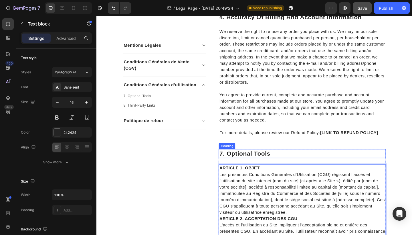
click at [262, 163] on p "7. Optional Tools" at bounding box center [320, 165] width 181 height 9
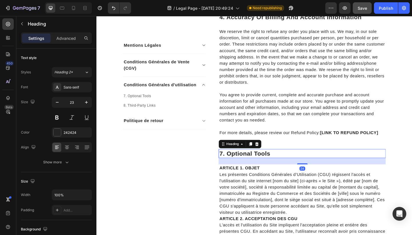
click at [262, 163] on p "7. Optional Tools" at bounding box center [320, 165] width 181 height 9
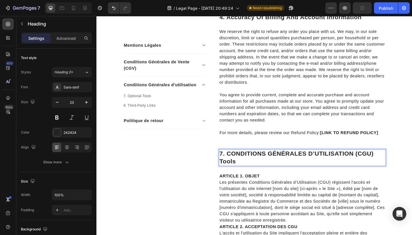
click at [254, 175] on p "7. CONDITIONS GÉNÉRALES D’UTILISATION (CGU) Tools" at bounding box center [320, 169] width 181 height 17
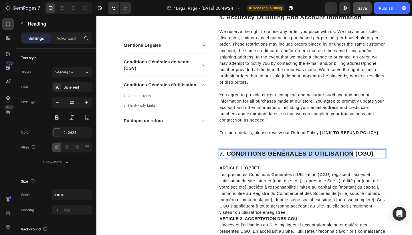
drag, startPoint x: 244, startPoint y: 163, endPoint x: 374, endPoint y: 167, distance: 130.6
click at [374, 167] on p "7. CONDITIONS GÉNÉRALES D’UTILISATION (CGU)" at bounding box center [320, 165] width 181 height 9
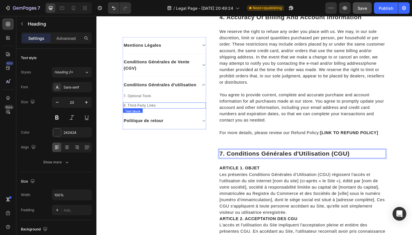
click at [156, 113] on p "8. Third-Party Links" at bounding box center [170, 113] width 89 height 6
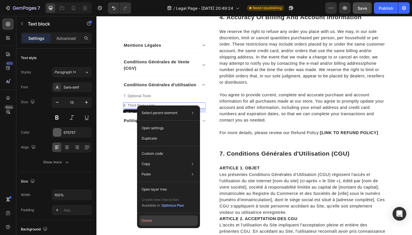
click at [158, 222] on button "Delete" at bounding box center [168, 220] width 58 height 10
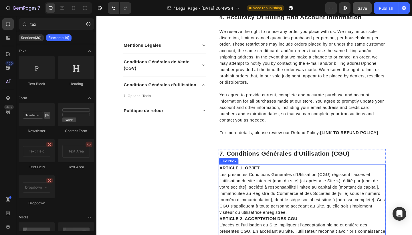
scroll to position [949, 0]
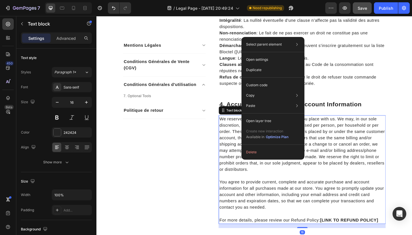
click at [250, 153] on button "Delete" at bounding box center [273, 152] width 58 height 10
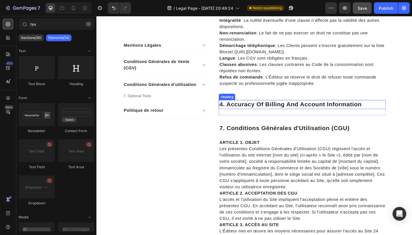
click at [259, 110] on p "4. Accuracy Of Billing And Account Information" at bounding box center [320, 112] width 181 height 9
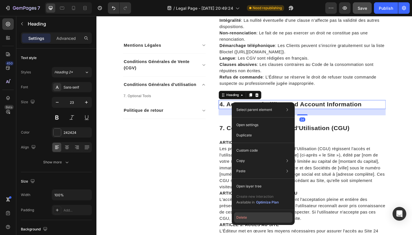
click at [252, 218] on button "Delete" at bounding box center [263, 217] width 58 height 10
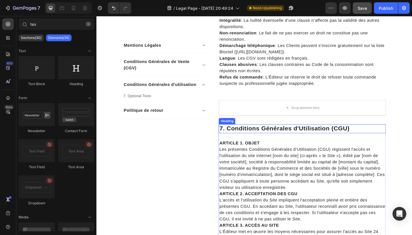
scroll to position [918, 0]
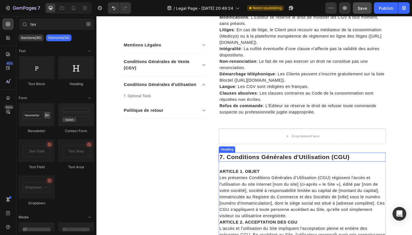
click at [273, 142] on div "Drop element here" at bounding box center [320, 146] width 182 height 17
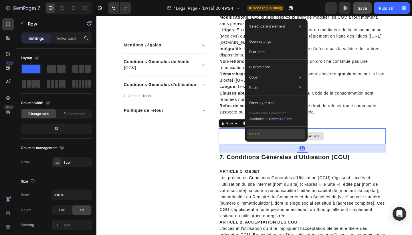
click at [257, 138] on button "Delete" at bounding box center [276, 134] width 58 height 10
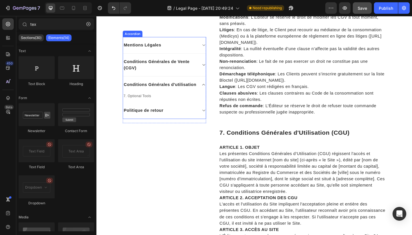
click at [211, 70] on div "Conditions Générales de Vente (CGV)" at bounding box center [170, 69] width 90 height 25
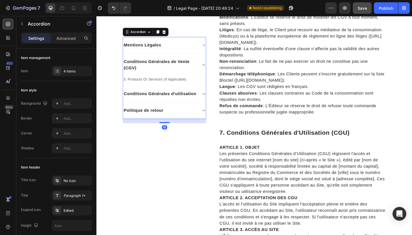
click at [211, 70] on div "Conditions Générales de Vente (CGV)" at bounding box center [170, 69] width 90 height 25
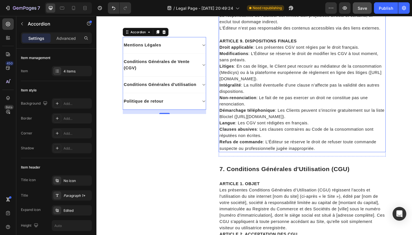
scroll to position [972, 0]
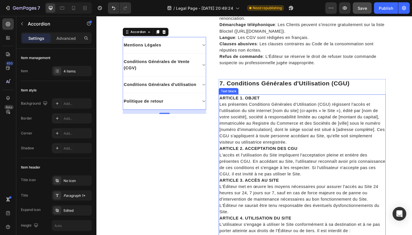
click at [282, 127] on p "ARTICLE 1. OBJET Les présentes Conditions Générales d’Utilisation (CGU) régisse…" at bounding box center [320, 129] width 181 height 55
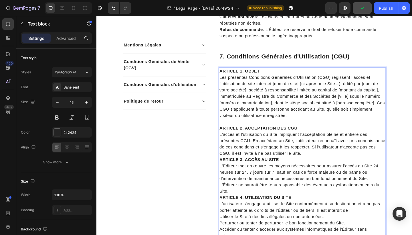
scroll to position [1005, 0]
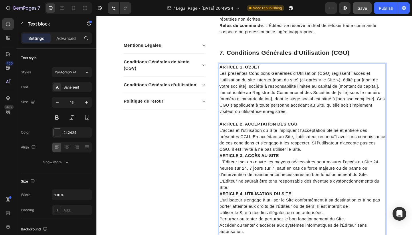
click at [329, 161] on p "ARTICLE 2. ACCEPTATION DES CGU L'accès et l'utilisation du Site impliquent l'ac…" at bounding box center [320, 147] width 181 height 34
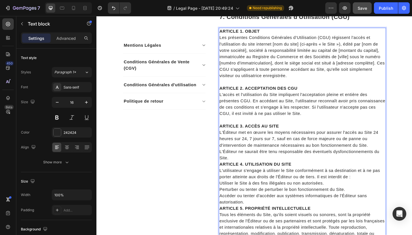
scroll to position [1053, 0]
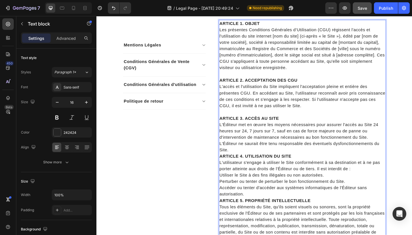
click at [297, 158] on p "ARTICLE 3. ACCÈS AU SITE L'Éditeur met en œuvre les moyens nécessaires pour ass…" at bounding box center [320, 144] width 181 height 41
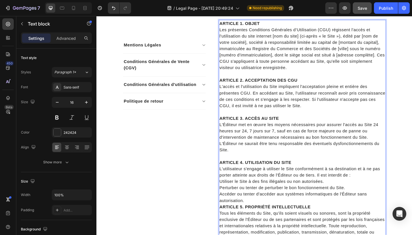
scroll to position [1114, 0]
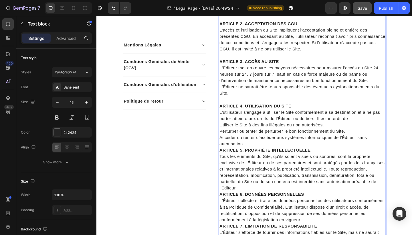
click at [277, 153] on p "Accéder ou tenter d'accéder aux systèmes informatiques de l'Éditeur sans autori…" at bounding box center [320, 152] width 181 height 14
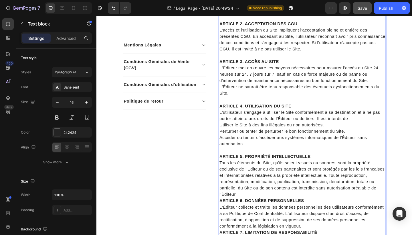
scroll to position [1174, 0]
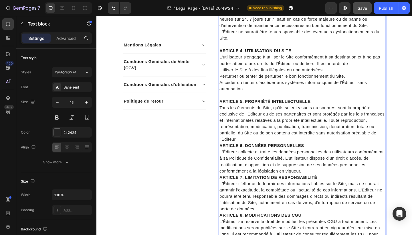
click at [270, 149] on p "ARTICLE 5. PROPRIÉTÉ INTELLECTUELLE Tous les éléments du Site, qu'ils soient vi…" at bounding box center [320, 130] width 181 height 48
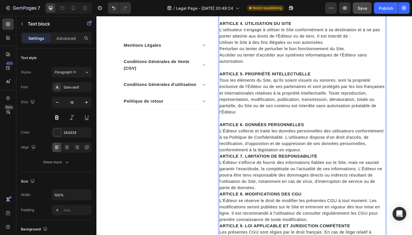
scroll to position [1208, 0]
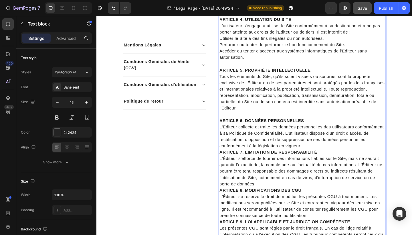
click at [323, 155] on p "ARTICLE 6. DONNÉES PERSONNELLES L'Éditeur collecte et traite les données person…" at bounding box center [320, 143] width 181 height 34
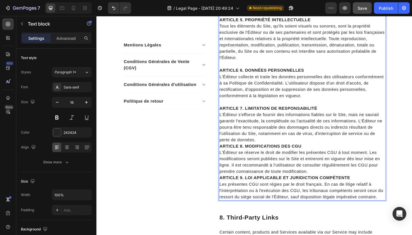
scroll to position [1263, 0]
click at [311, 149] on p "ARTICLE 7. LIMITATION DE RESPONSABILITÉ L'Éditeur s'efforce de fournir des info…" at bounding box center [320, 133] width 181 height 41
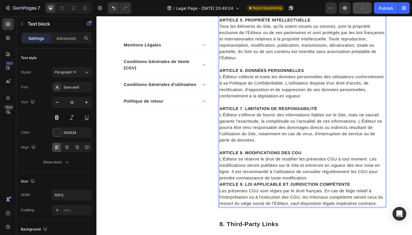
scroll to position [1273, 0]
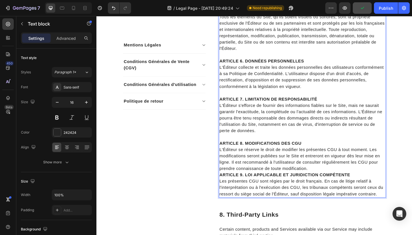
click at [334, 151] on p "ARTICLE 8. MODIFICATIONS DES CGU L'Éditeur se réserve le droit de modifier les …" at bounding box center [320, 168] width 181 height 34
click at [350, 177] on p "ARTICLE 8. MODIFICATIONS DES CGU L'Éditeur se réserve le droit de modifier les …" at bounding box center [320, 168] width 181 height 34
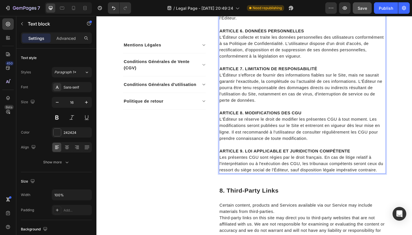
scroll to position [1307, 0]
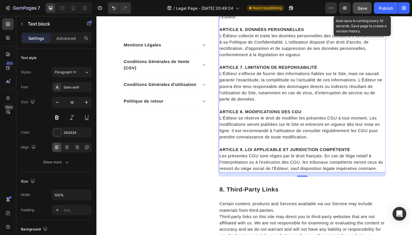
click at [364, 9] on span "Save" at bounding box center [362, 8] width 9 height 5
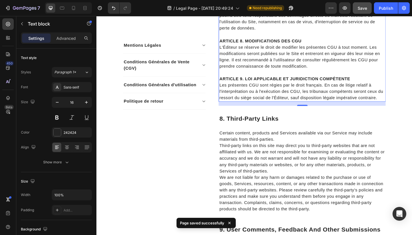
scroll to position [1419, 0]
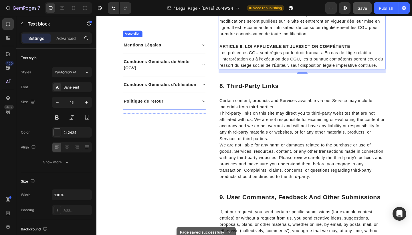
click at [212, 108] on icon at bounding box center [213, 108] width 4 height 5
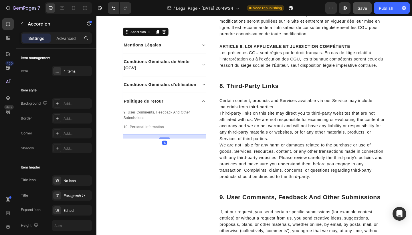
click at [212, 108] on icon at bounding box center [213, 108] width 4 height 5
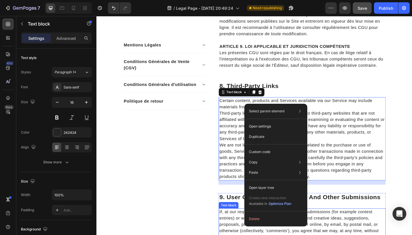
click at [258, 218] on button "Delete" at bounding box center [276, 218] width 58 height 10
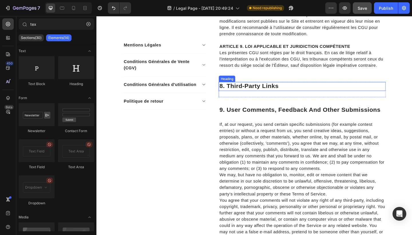
click at [269, 89] on p "8. Third-Party Links" at bounding box center [320, 92] width 181 height 9
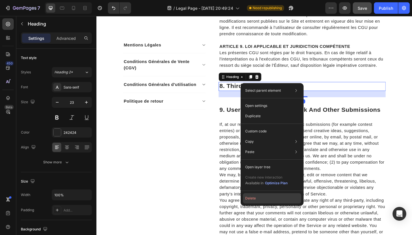
click at [251, 199] on button "Delete" at bounding box center [272, 198] width 58 height 10
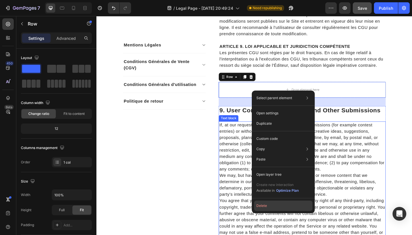
drag, startPoint x: 185, startPoint y: 207, endPoint x: 267, endPoint y: 206, distance: 81.6
click at [267, 206] on button "Delete" at bounding box center [283, 205] width 58 height 10
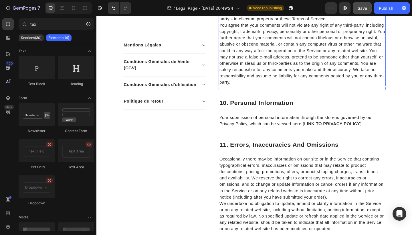
scroll to position [1585, 0]
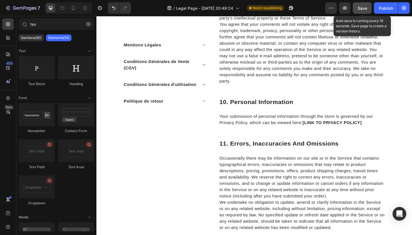
click at [357, 11] on button "Save" at bounding box center [362, 7] width 19 height 11
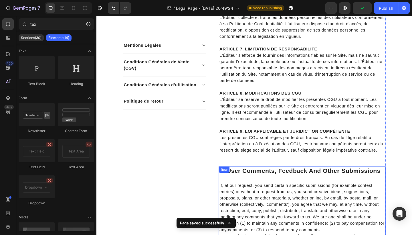
scroll to position [1322, 0]
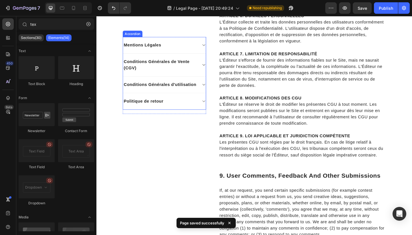
click at [212, 110] on icon at bounding box center [213, 108] width 4 height 5
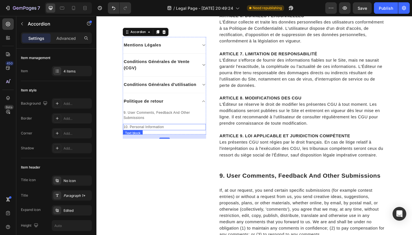
click at [157, 136] on p "10. Personal Information" at bounding box center [170, 137] width 89 height 6
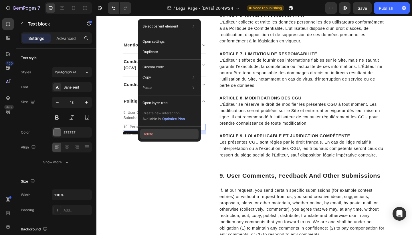
click at [153, 131] on button "Delete" at bounding box center [169, 134] width 58 height 10
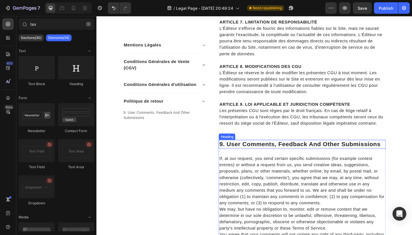
scroll to position [1358, 0]
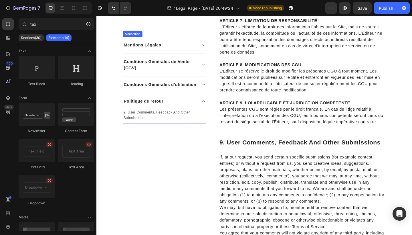
click at [210, 90] on div "Conditions Générales d'utilisation" at bounding box center [170, 91] width 90 height 18
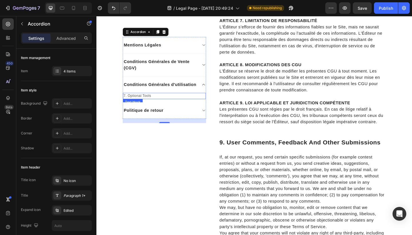
click at [153, 102] on p "7. Optional Tools" at bounding box center [170, 103] width 89 height 6
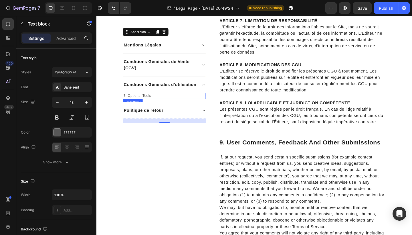
click at [153, 102] on p "7. Optional Tools" at bounding box center [170, 103] width 89 height 6
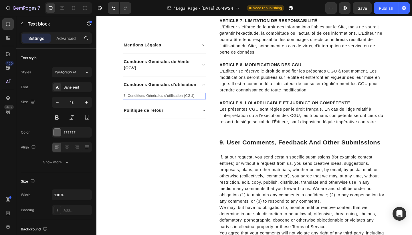
click at [175, 102] on p "7. Conditions Générales d'utilisation (CGU)" at bounding box center [170, 103] width 89 height 6
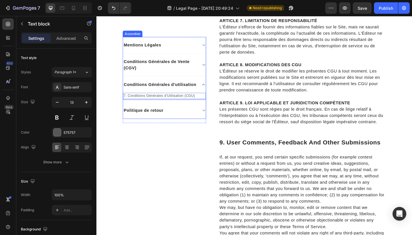
click at [184, 122] on div "Politique de retour" at bounding box center [165, 118] width 81 height 9
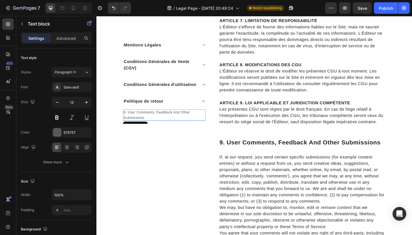
click at [171, 121] on p "9. User Comments, Feedback And Other Submissions" at bounding box center [170, 123] width 89 height 11
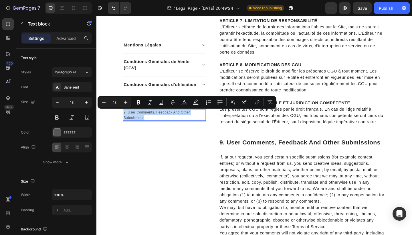
click at [171, 121] on p "9. User Comments, Feedback And Other Submissions" at bounding box center [170, 123] width 89 height 11
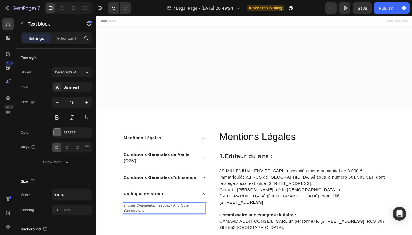
scroll to position [1358, 0]
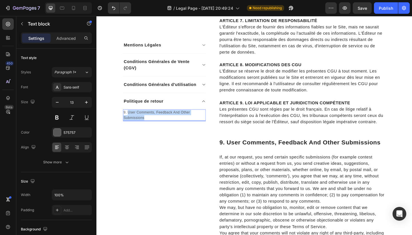
click at [130, 120] on p "9. User Comments, Feedback And Other Submissions" at bounding box center [170, 123] width 89 height 11
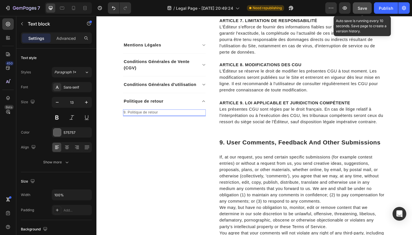
click at [363, 9] on span "Save" at bounding box center [362, 8] width 9 height 5
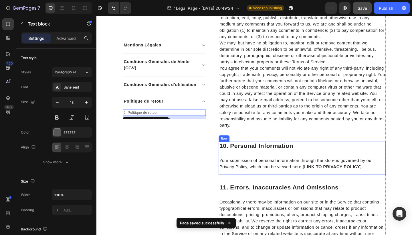
scroll to position [1537, 0]
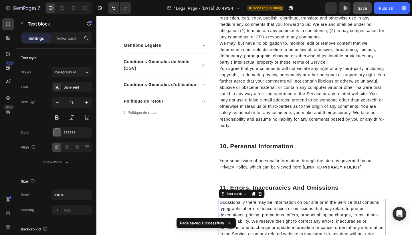
click at [261, 216] on p "Occasionally there may be information on our site or in the Service that contai…" at bounding box center [320, 239] width 181 height 48
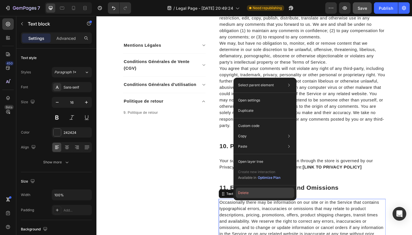
click at [256, 190] on button "Delete" at bounding box center [265, 192] width 58 height 10
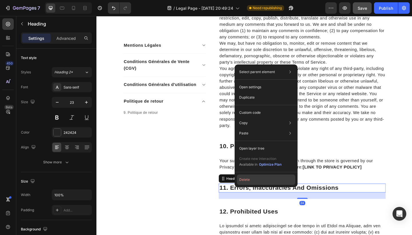
drag, startPoint x: 184, startPoint y: 174, endPoint x: 266, endPoint y: 176, distance: 81.6
click at [266, 176] on button "Delete" at bounding box center [266, 179] width 58 height 10
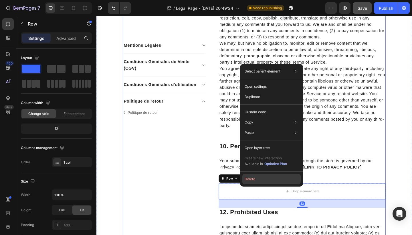
drag, startPoint x: 177, startPoint y: 176, endPoint x: 259, endPoint y: 178, distance: 82.1
click at [259, 178] on button "Delete" at bounding box center [271, 179] width 58 height 10
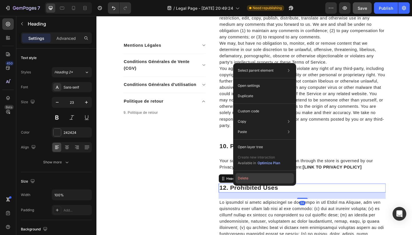
click at [254, 179] on button "Delete" at bounding box center [265, 178] width 58 height 10
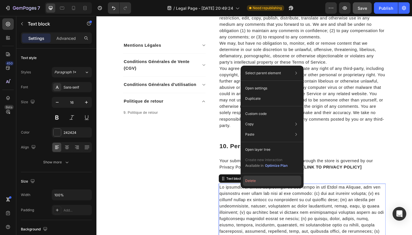
click at [257, 181] on button "Delete" at bounding box center [272, 180] width 58 height 10
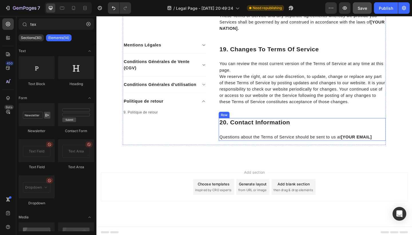
scroll to position [2334, 0]
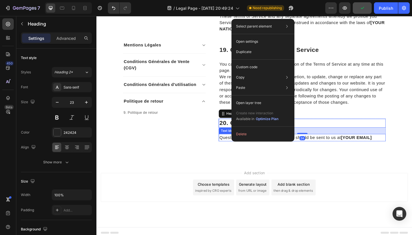
click at [248, 137] on button "Delete" at bounding box center [263, 134] width 58 height 10
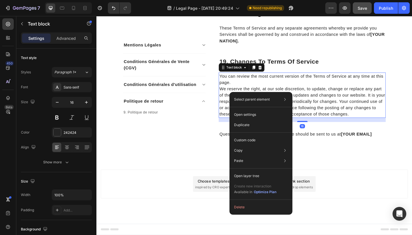
click at [249, 208] on button "Delete" at bounding box center [261, 207] width 58 height 10
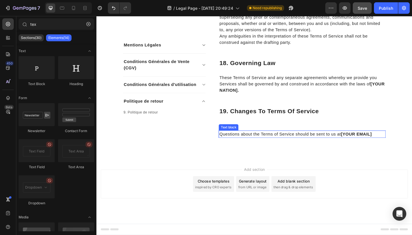
click at [260, 141] on p "Questions about the Terms of Service should be sent to us at [YOUR EMAIL]" at bounding box center [320, 144] width 181 height 7
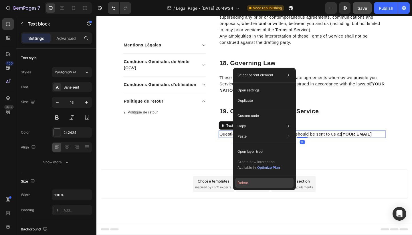
click at [255, 187] on button "Delete" at bounding box center [264, 182] width 58 height 10
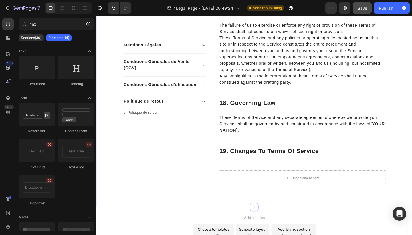
scroll to position [2225, 0]
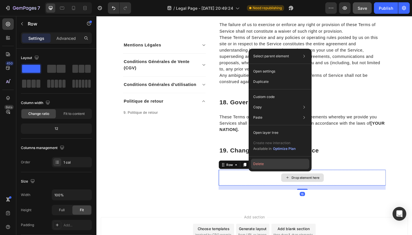
click at [256, 161] on button "Delete" at bounding box center [280, 164] width 58 height 10
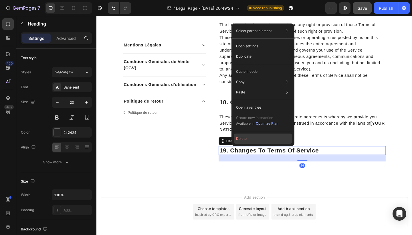
drag, startPoint x: 159, startPoint y: 137, endPoint x: 242, endPoint y: 142, distance: 83.7
click at [242, 142] on button "Delete" at bounding box center [263, 138] width 58 height 10
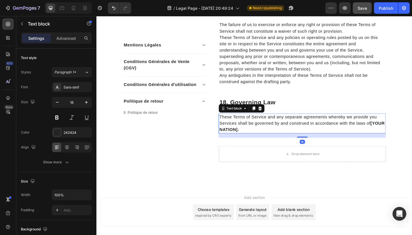
click at [246, 130] on p "These Terms of Service and any separate agreements whereby we provide you Servi…" at bounding box center [320, 132] width 181 height 21
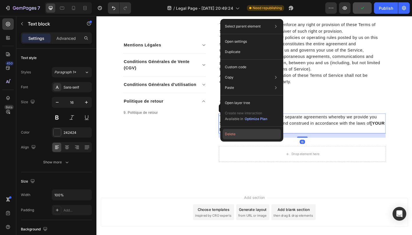
click at [234, 134] on button "Delete" at bounding box center [252, 134] width 58 height 10
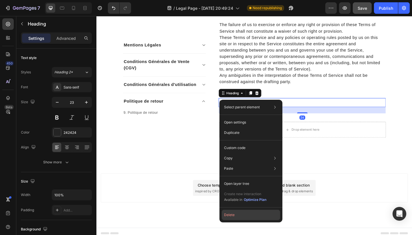
click at [240, 212] on button "Delete" at bounding box center [251, 214] width 58 height 10
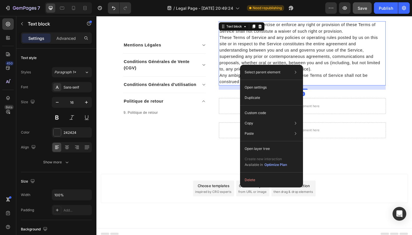
click at [251, 182] on button "Delete" at bounding box center [271, 180] width 58 height 10
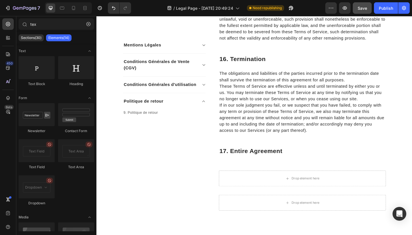
scroll to position [1967, 0]
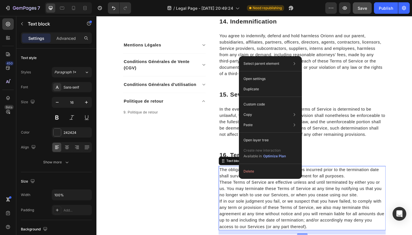
click at [253, 179] on div "Select parent element Section Row 2 cols Row 1 col Text block Open settings Dup…" at bounding box center [270, 117] width 63 height 122
click at [251, 173] on button "Delete" at bounding box center [270, 171] width 58 height 10
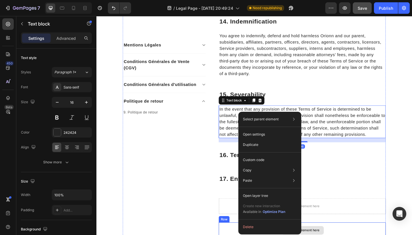
click at [260, 228] on button "Delete" at bounding box center [270, 226] width 58 height 10
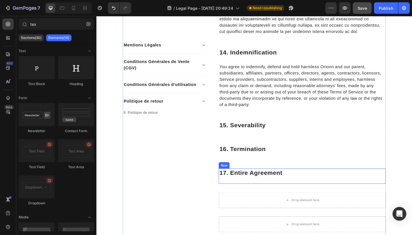
scroll to position [1925, 0]
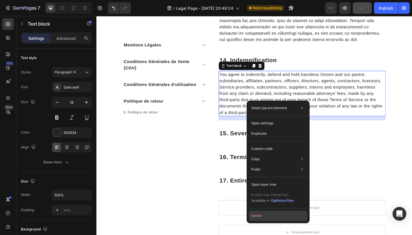
click at [263, 213] on button "Delete" at bounding box center [278, 215] width 58 height 10
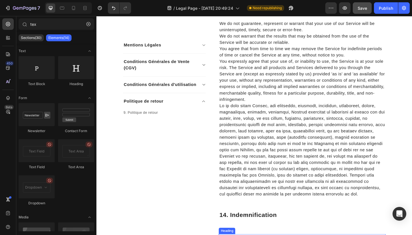
scroll to position [1753, 0]
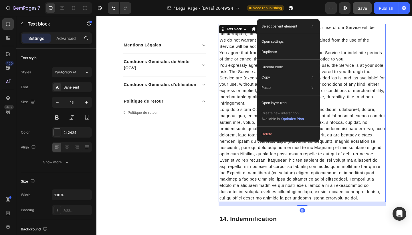
click at [268, 135] on button "Delete" at bounding box center [288, 134] width 58 height 10
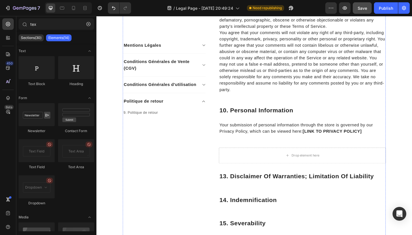
scroll to position [1576, 0]
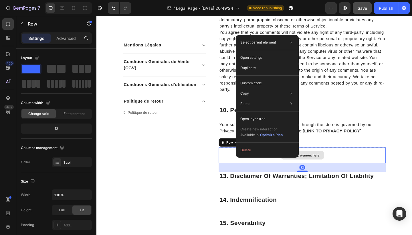
click at [245, 148] on button "Delete" at bounding box center [267, 150] width 58 height 10
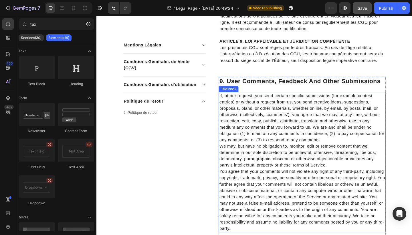
scroll to position [1424, 0]
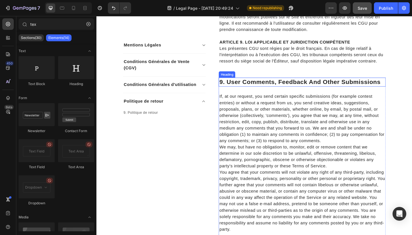
click at [257, 84] on p "9. User Comments, Feedback And Other Submissions" at bounding box center [320, 88] width 181 height 9
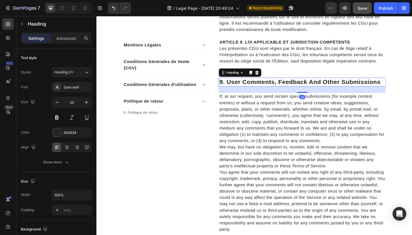
click at [257, 84] on p "9. User Comments, Feedback And Other Submissions" at bounding box center [320, 88] width 181 height 9
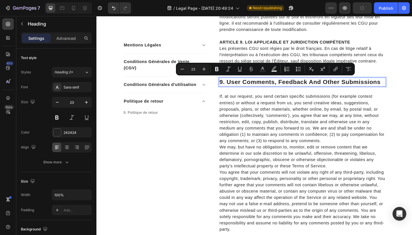
click at [243, 88] on p "9. User Comments, Feedback And Other Submissions" at bounding box center [320, 88] width 181 height 9
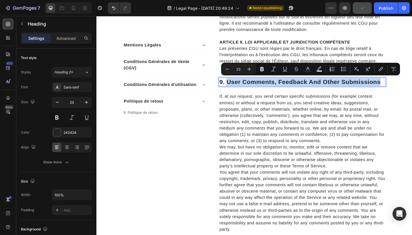
drag, startPoint x: 239, startPoint y: 86, endPoint x: 410, endPoint y: 88, distance: 170.8
click at [410, 88] on p "9. User Comments, Feedback And Other Submissions" at bounding box center [320, 88] width 181 height 9
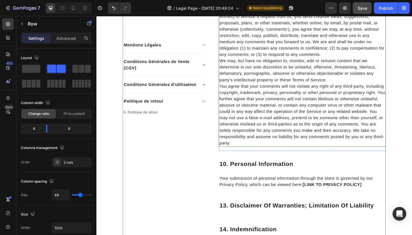
scroll to position [1534, 0]
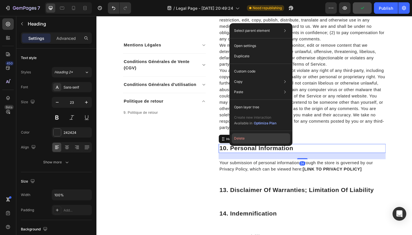
click at [240, 139] on button "Delete" at bounding box center [261, 138] width 58 height 10
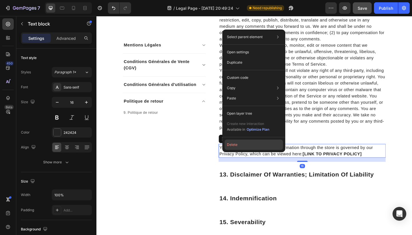
drag, startPoint x: 147, startPoint y: 143, endPoint x: 231, endPoint y: 148, distance: 84.8
click at [231, 148] on button "Delete" at bounding box center [254, 144] width 58 height 10
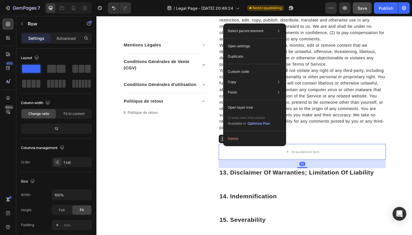
click at [233, 138] on button "Delete" at bounding box center [254, 138] width 58 height 10
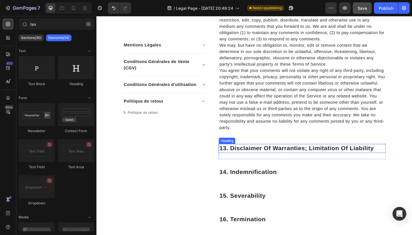
click at [244, 161] on p "13. Disclaimer Of Warranties; Limitation Of Liability" at bounding box center [320, 160] width 181 height 9
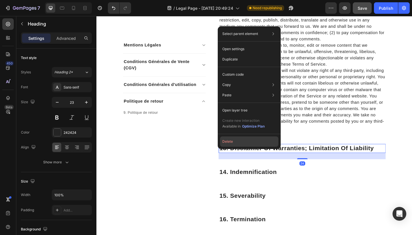
click at [228, 145] on button "Delete" at bounding box center [249, 141] width 58 height 10
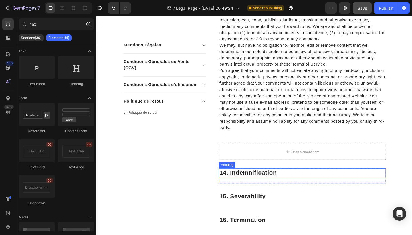
click at [252, 187] on p "14. Indemnification" at bounding box center [320, 186] width 181 height 9
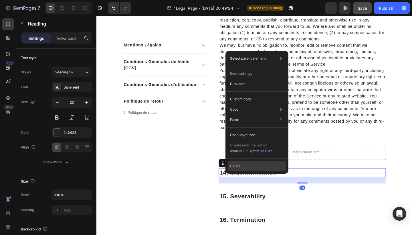
click at [238, 167] on button "Delete" at bounding box center [257, 166] width 58 height 10
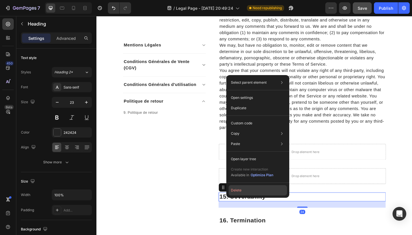
click at [246, 190] on button "Delete" at bounding box center [258, 190] width 58 height 10
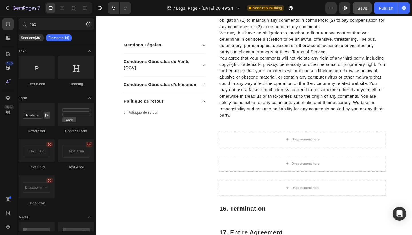
scroll to position [1550, 0]
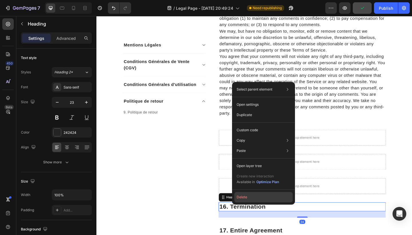
click at [248, 195] on button "Delete" at bounding box center [263, 197] width 58 height 10
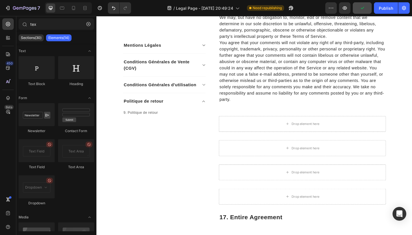
scroll to position [1566, 0]
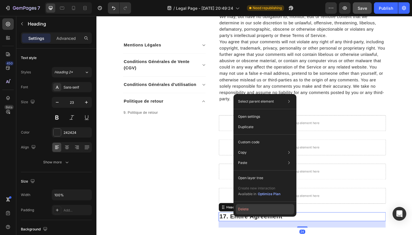
drag, startPoint x: 171, startPoint y: 209, endPoint x: 254, endPoint y: 208, distance: 83.0
click at [254, 208] on button "Delete" at bounding box center [265, 209] width 58 height 10
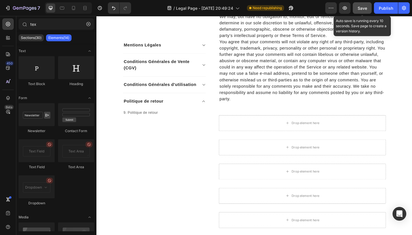
drag, startPoint x: 364, startPoint y: 7, endPoint x: 226, endPoint y: 86, distance: 159.2
click at [364, 7] on span "Save" at bounding box center [362, 8] width 9 height 5
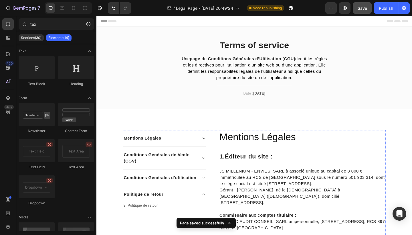
scroll to position [0, 0]
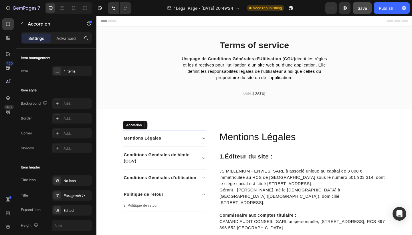
click at [212, 207] on div "Politique de retour" at bounding box center [170, 210] width 90 height 18
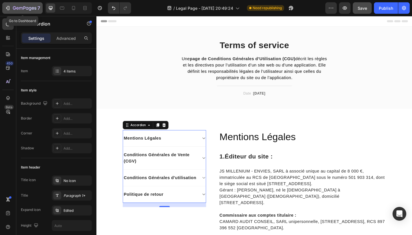
click at [8, 9] on icon "button" at bounding box center [8, 8] width 6 height 6
